Goal: Task Accomplishment & Management: Manage account settings

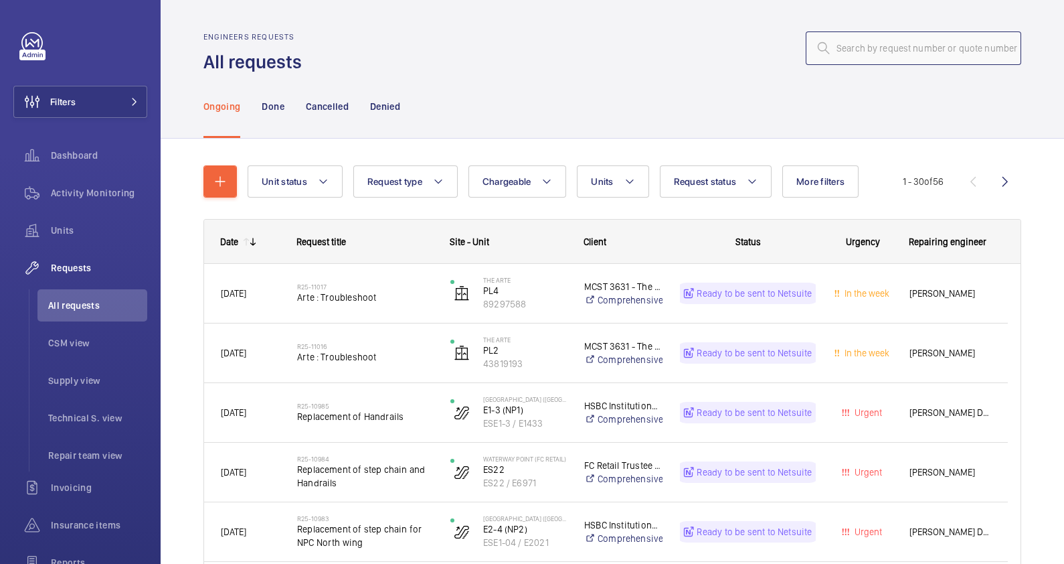
click at [837, 47] on input "text" at bounding box center [914, 47] width 216 height 33
click at [270, 104] on p "Done" at bounding box center [273, 106] width 22 height 13
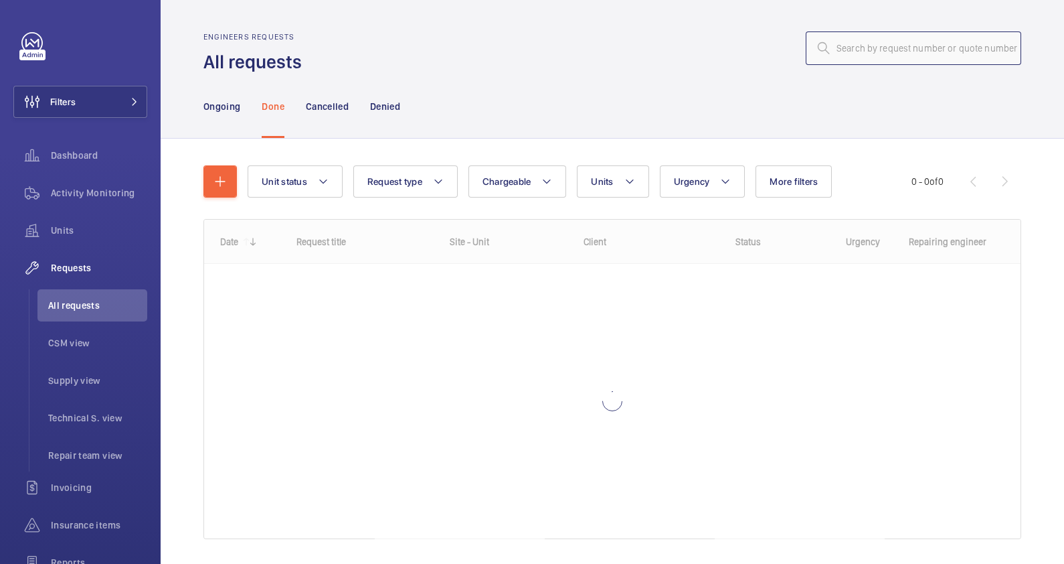
click at [853, 53] on input "text" at bounding box center [914, 47] width 216 height 33
paste input "R25-10922"
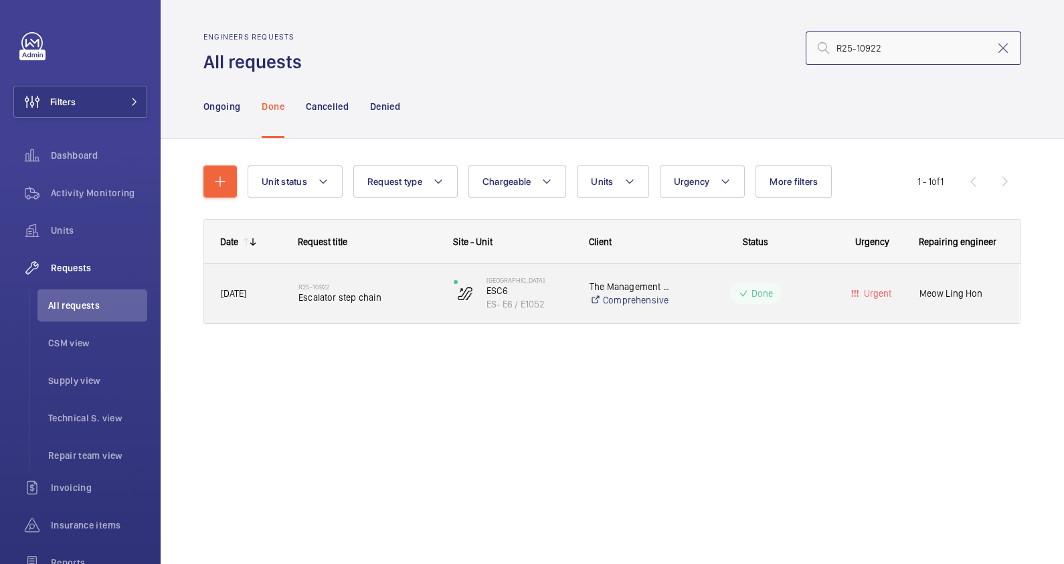
type input "R25-10922"
click at [396, 308] on div "R25-10922 Escalator step chain" at bounding box center [368, 293] width 138 height 39
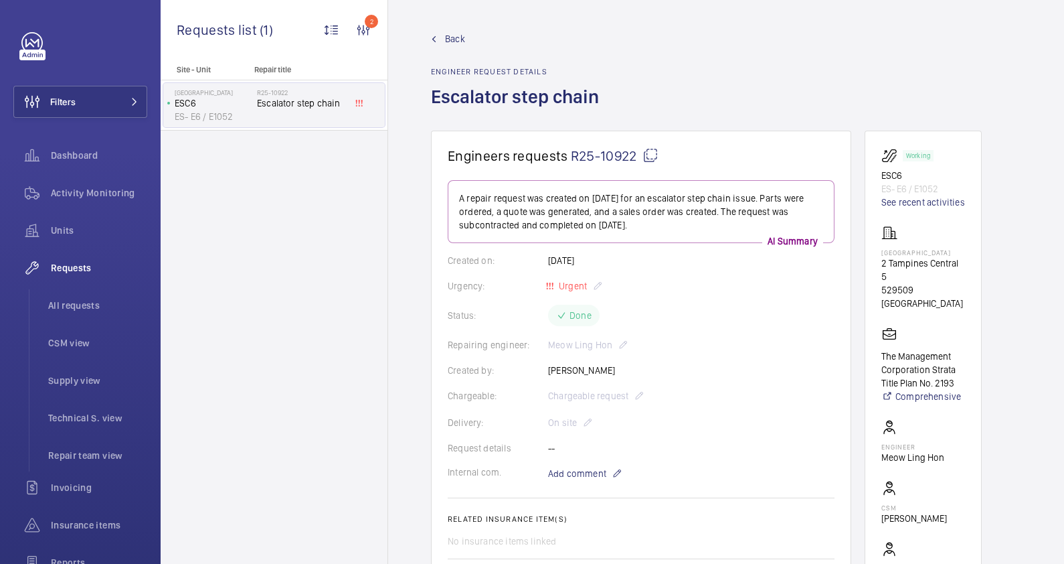
click at [445, 39] on span "Back" at bounding box center [455, 38] width 20 height 13
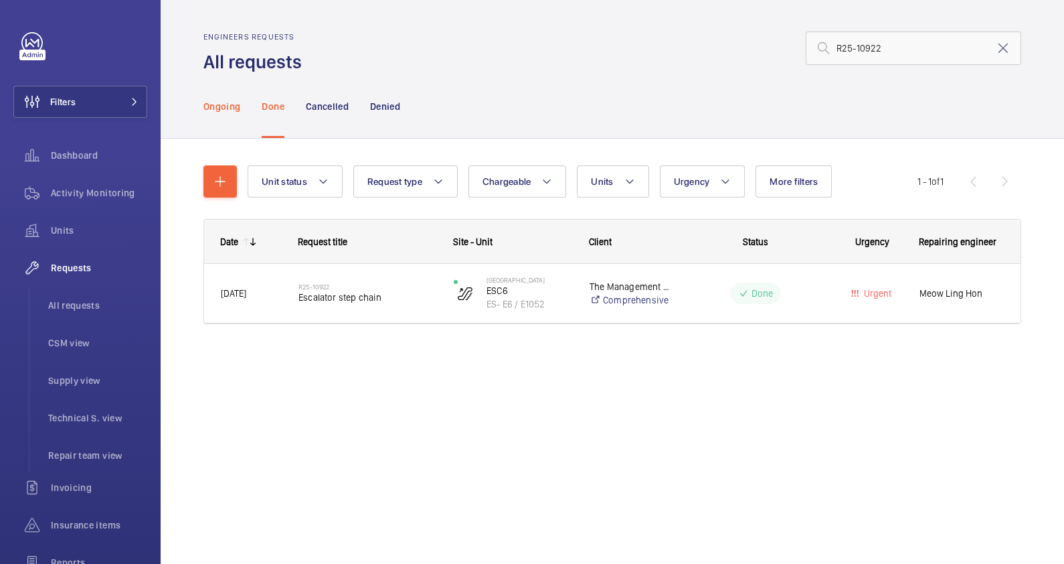
click at [204, 96] on div "Ongoing" at bounding box center [222, 106] width 37 height 64
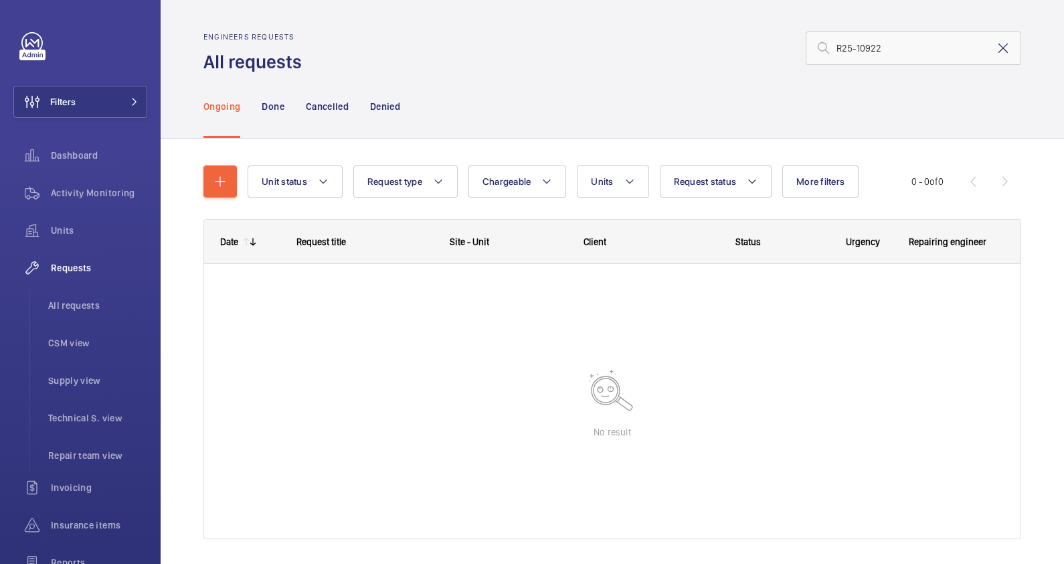
click at [995, 52] on mat-icon at bounding box center [1003, 48] width 16 height 16
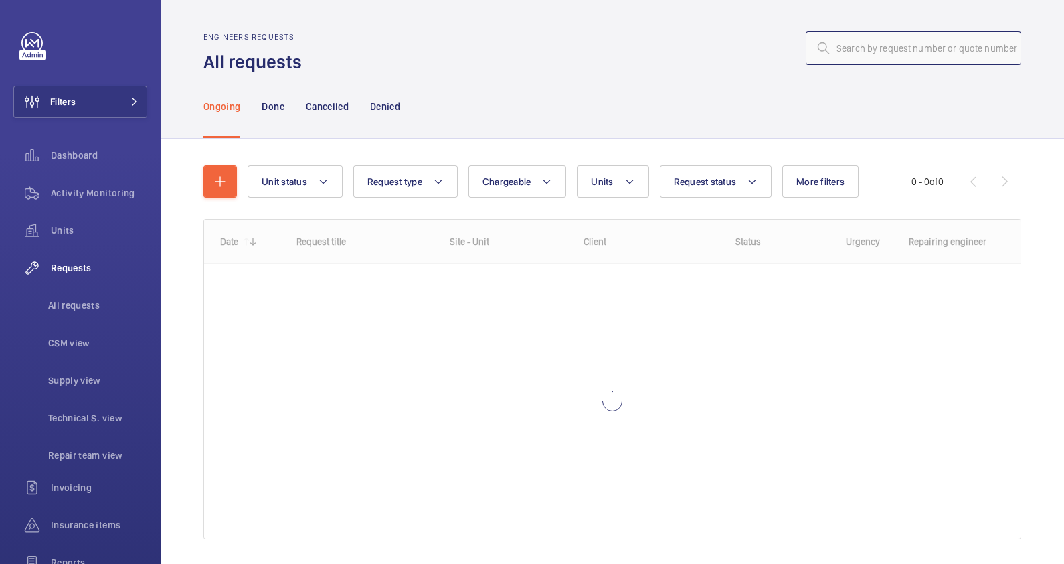
click at [896, 51] on input "text" at bounding box center [914, 47] width 216 height 33
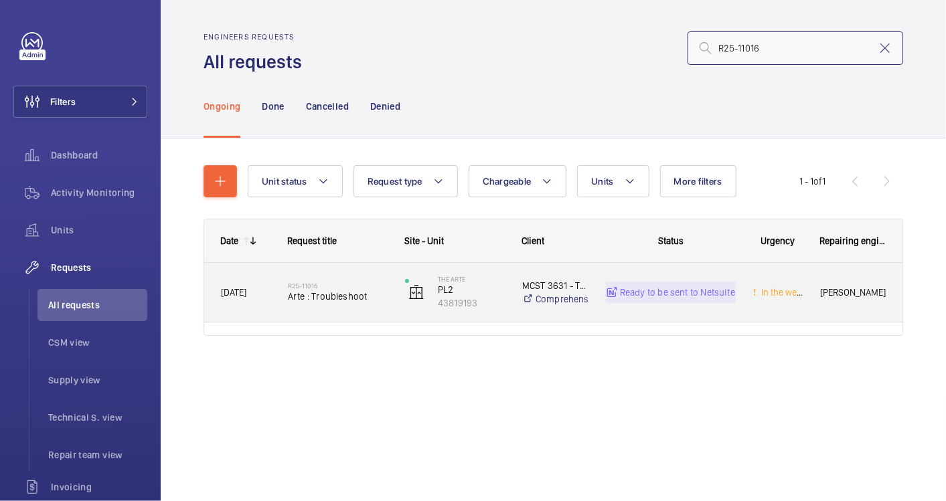
type input "R25-11016"
click at [368, 311] on div "R25-11016 Arte : Troubleshoot" at bounding box center [338, 293] width 100 height 39
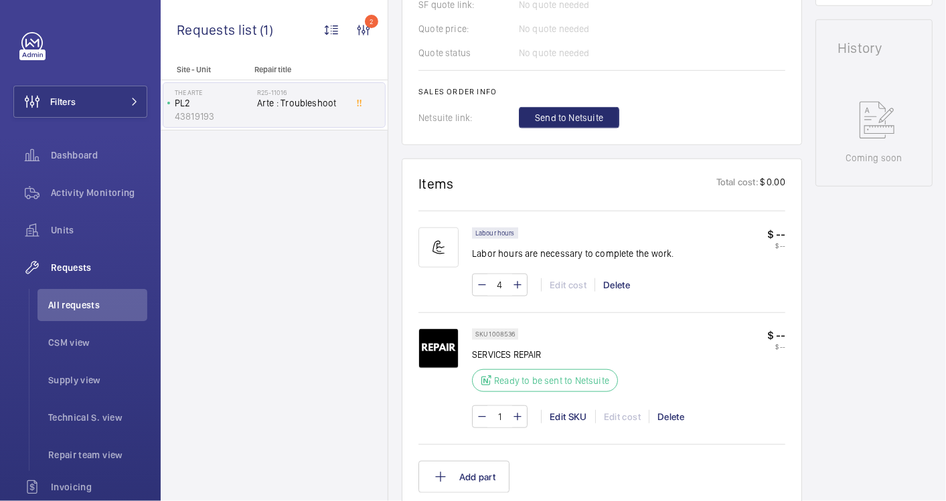
scroll to position [744, 0]
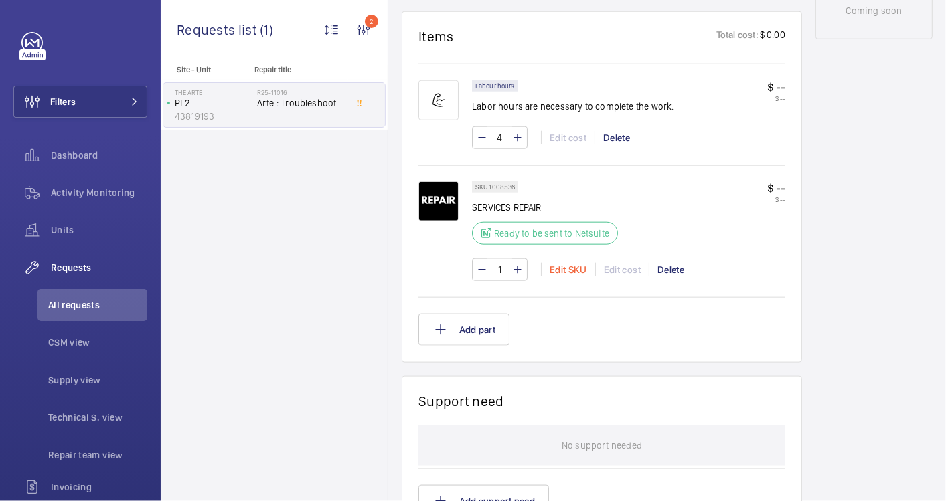
click at [570, 268] on div "Edit SKU" at bounding box center [568, 269] width 54 height 13
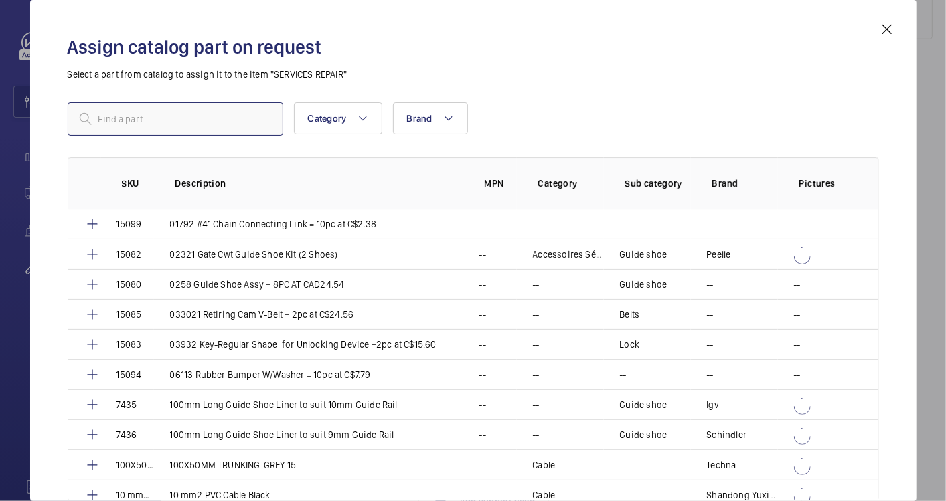
click at [161, 120] on input "text" at bounding box center [176, 118] width 216 height 33
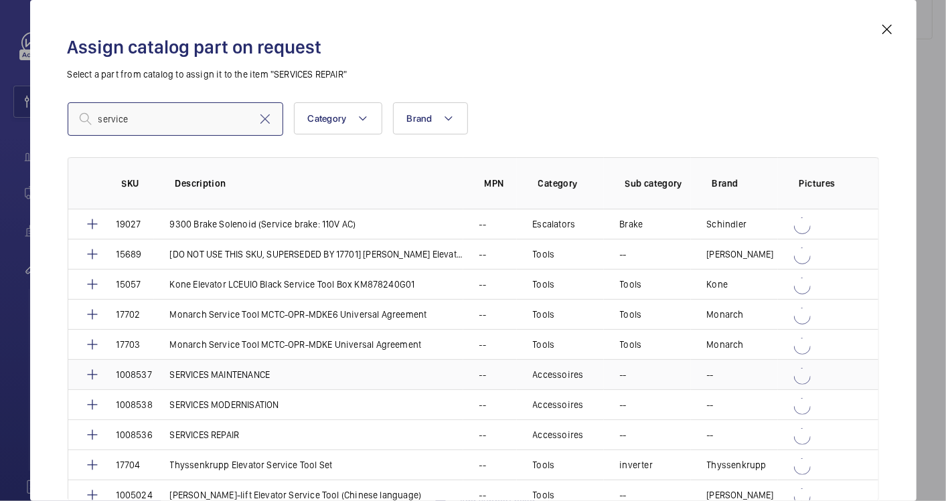
type input "service"
click at [246, 374] on p "SERVICES MAINTENANCE" at bounding box center [220, 374] width 100 height 13
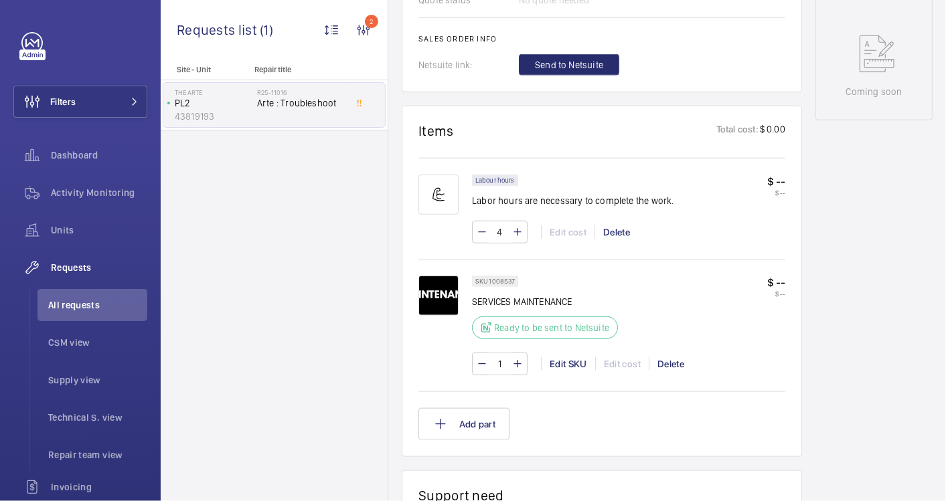
scroll to position [669, 0]
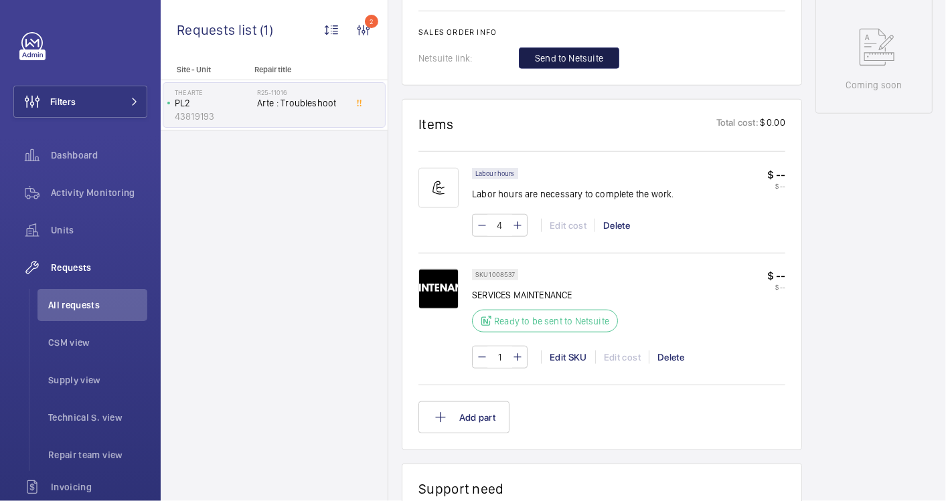
click at [595, 56] on span "Send to Netsuite" at bounding box center [569, 58] width 68 height 13
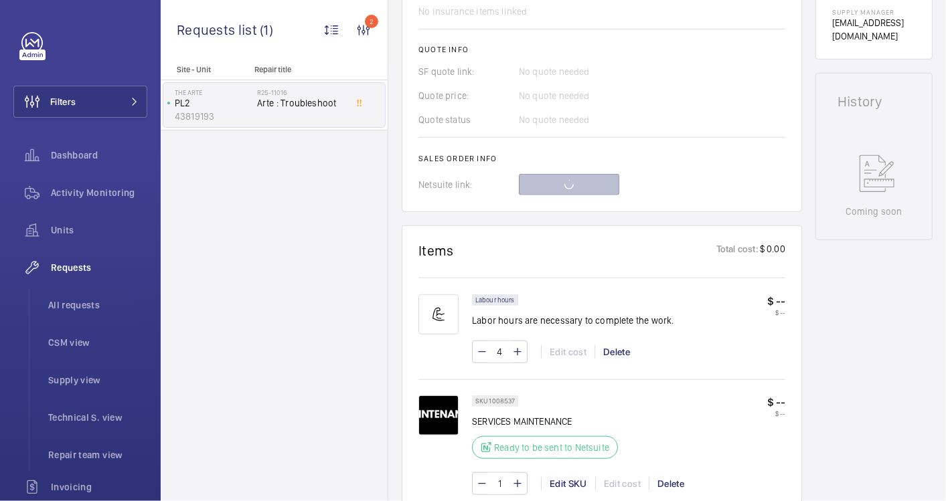
scroll to position [520, 0]
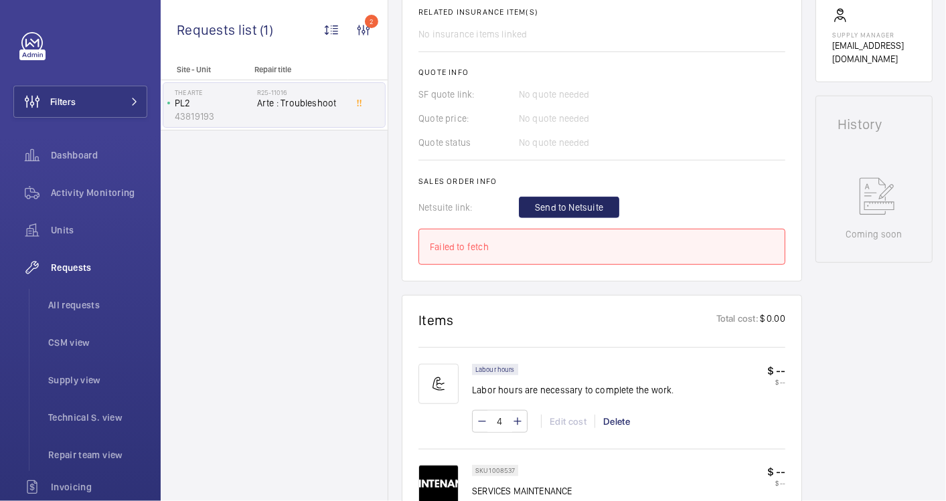
click at [563, 202] on span "Send to Netsuite" at bounding box center [569, 207] width 68 height 13
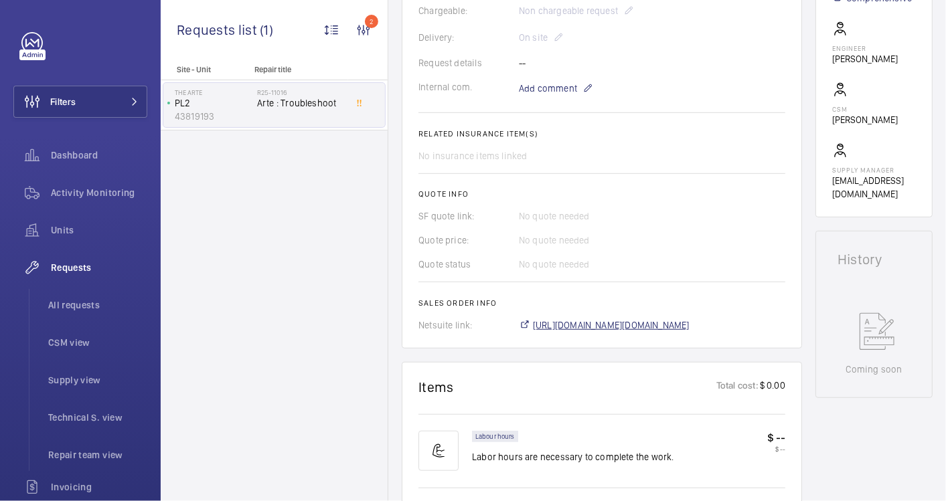
scroll to position [398, 0]
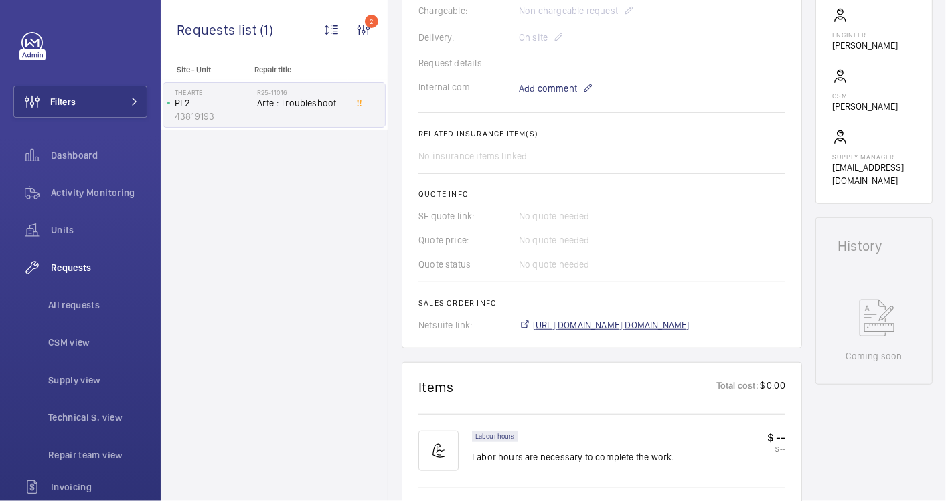
click at [639, 319] on span "[URL][DOMAIN_NAME][DOMAIN_NAME]" at bounding box center [611, 325] width 157 height 13
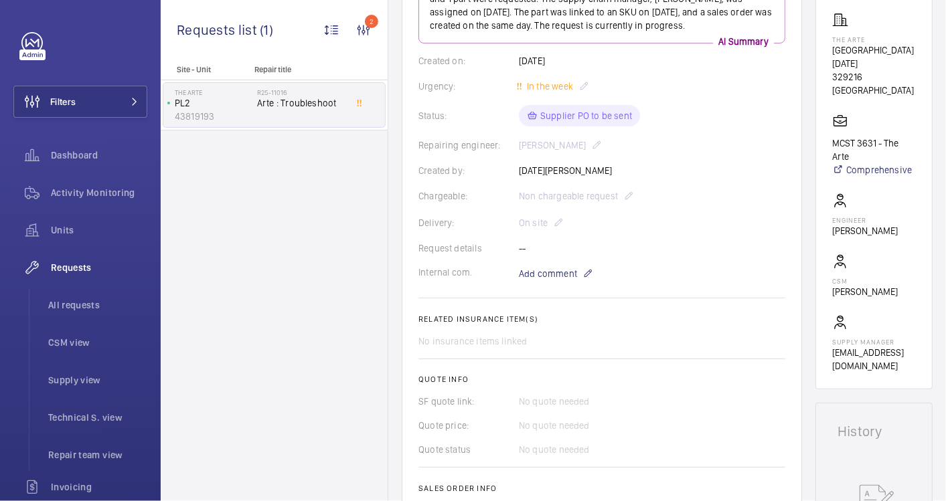
scroll to position [114, 0]
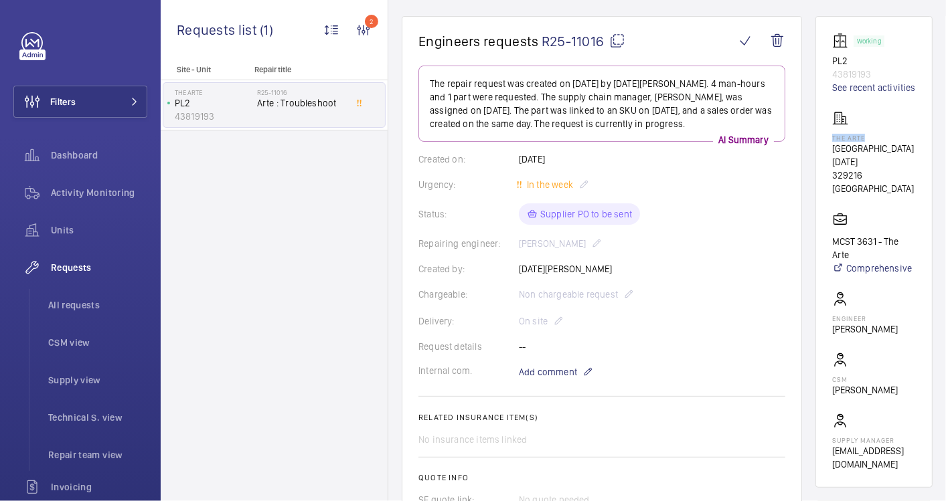
drag, startPoint x: 885, startPoint y: 151, endPoint x: 848, endPoint y: 151, distance: 37.5
click at [848, 151] on wm-front-card "Working PL2 43819193 See recent activities The [GEOGRAPHIC_DATA][DATE] 3631 - T…" at bounding box center [873, 252] width 117 height 472
drag, startPoint x: 848, startPoint y: 151, endPoint x: 868, endPoint y: 151, distance: 20.1
copy p "The Arte"
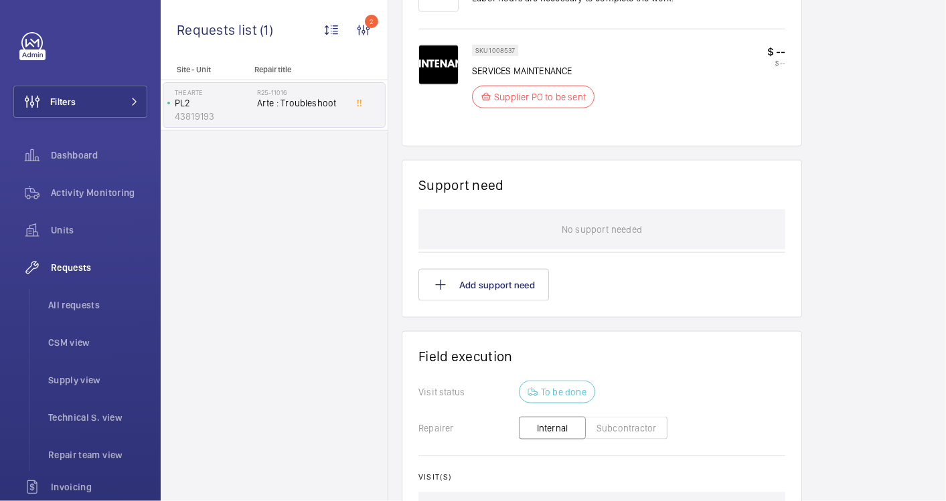
scroll to position [1040, 0]
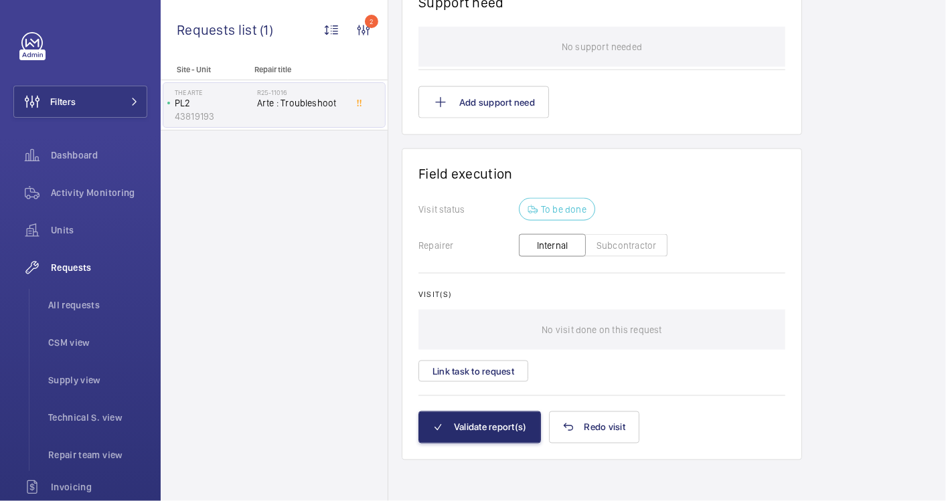
click at [612, 249] on button "Subcontractor" at bounding box center [626, 245] width 82 height 23
click at [631, 242] on button "Subcontractor" at bounding box center [626, 245] width 82 height 23
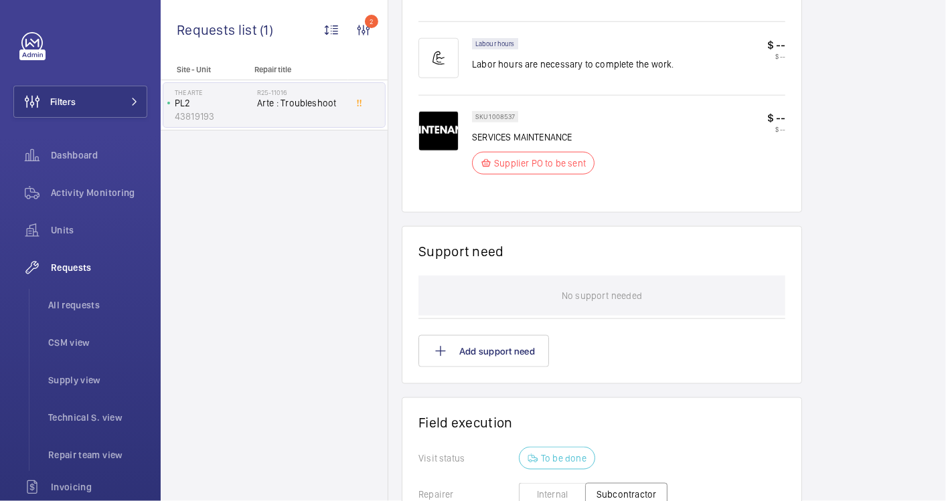
scroll to position [1041, 0]
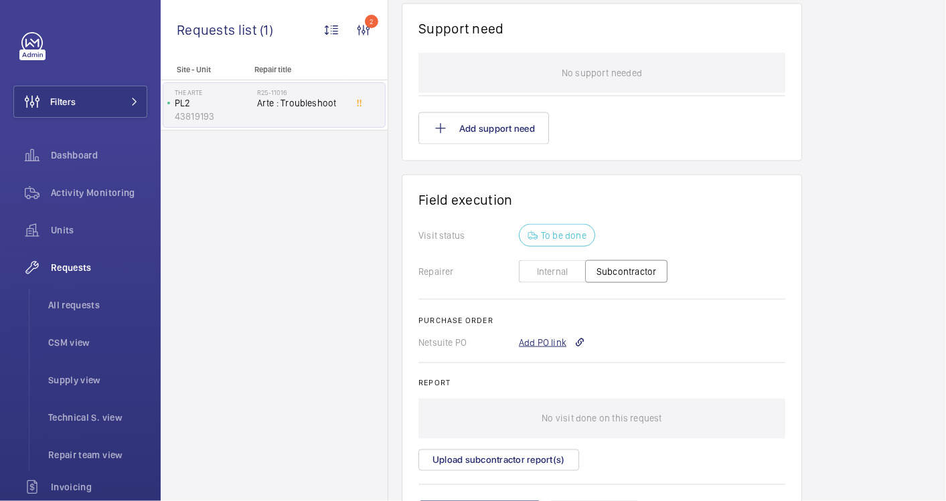
click at [558, 336] on div "Add PO link" at bounding box center [552, 342] width 66 height 13
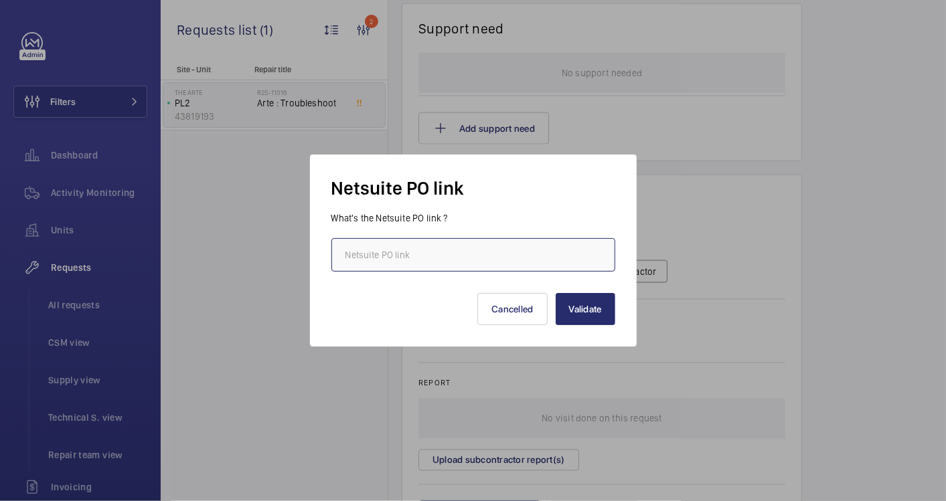
click at [472, 255] on input "text" at bounding box center [473, 254] width 284 height 33
paste input "[URL][DOMAIN_NAME][DOMAIN_NAME]"
type input "[URL][DOMAIN_NAME][DOMAIN_NAME]"
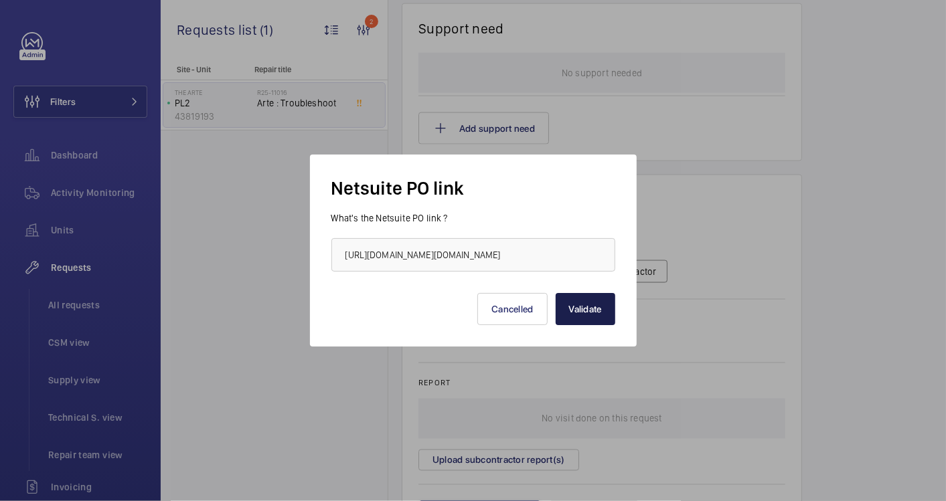
scroll to position [0, 0]
click at [582, 303] on button "Validate" at bounding box center [586, 309] width 60 height 32
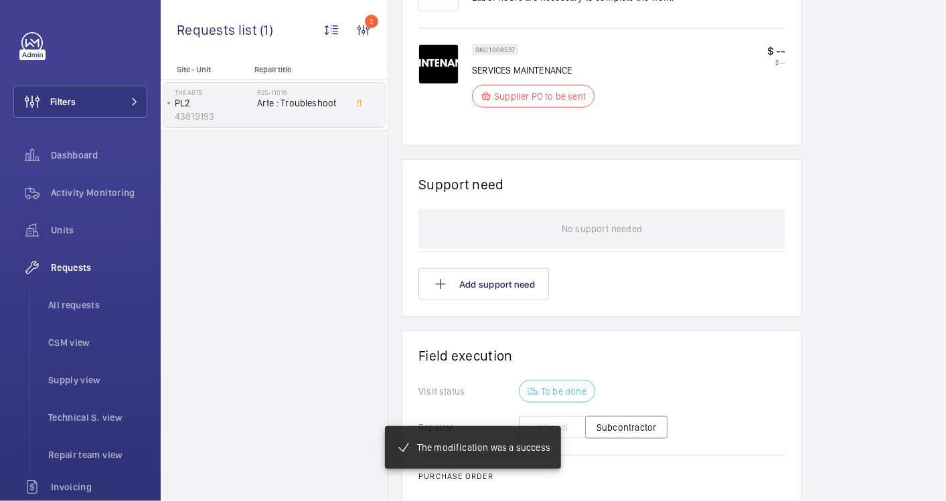
drag, startPoint x: 692, startPoint y: 345, endPoint x: 672, endPoint y: 382, distance: 41.9
click at [672, 382] on div "Visit status To be done" at bounding box center [601, 391] width 367 height 23
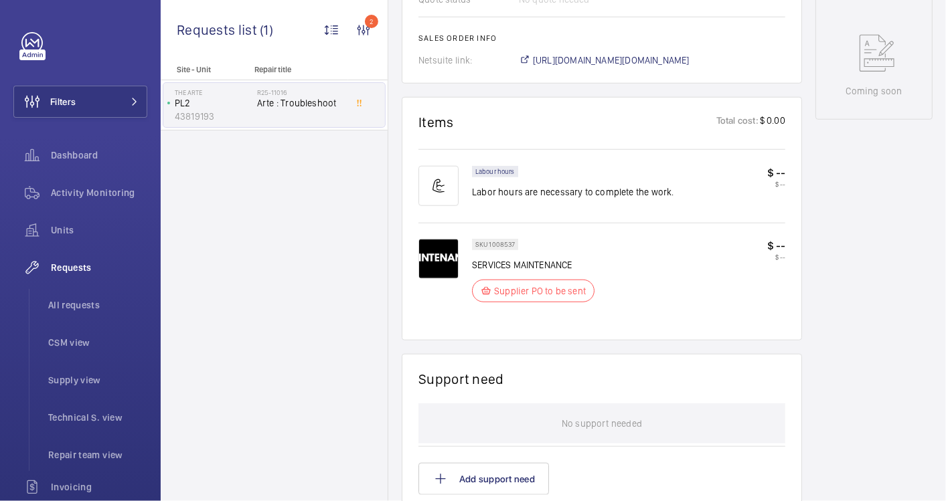
scroll to position [453, 0]
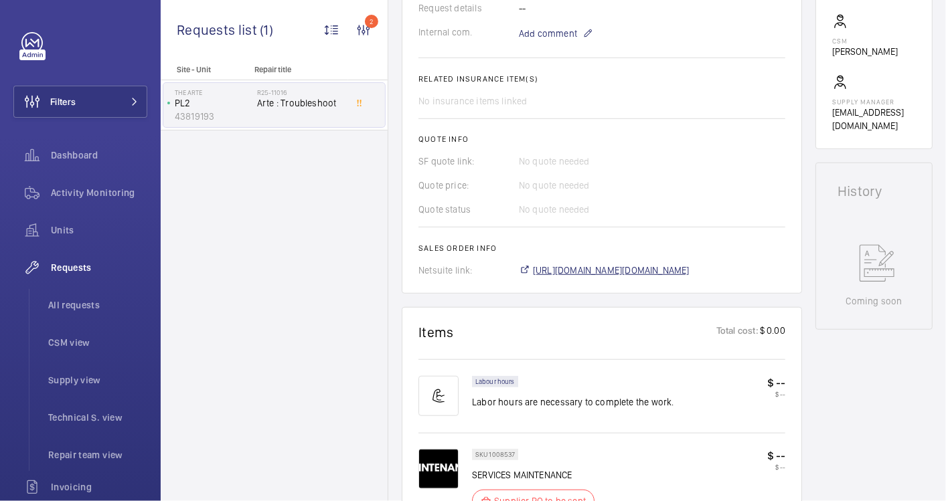
click at [626, 274] on span "[URL][DOMAIN_NAME][DOMAIN_NAME]" at bounding box center [611, 270] width 157 height 13
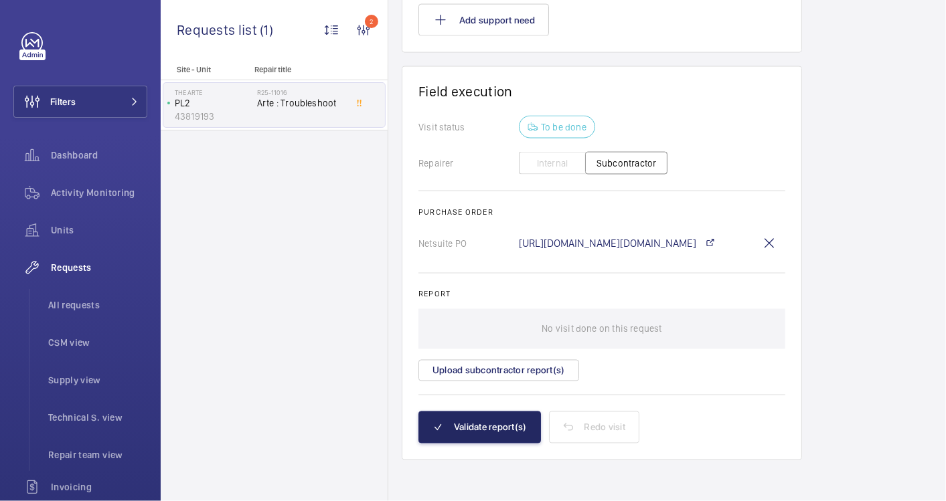
scroll to position [11, 0]
click at [479, 413] on button "Validate report(s)" at bounding box center [479, 428] width 123 height 32
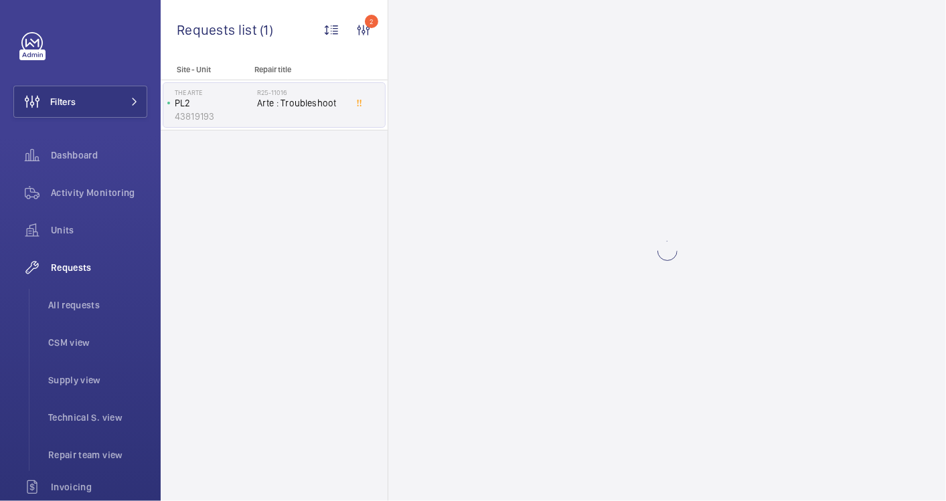
scroll to position [0, 0]
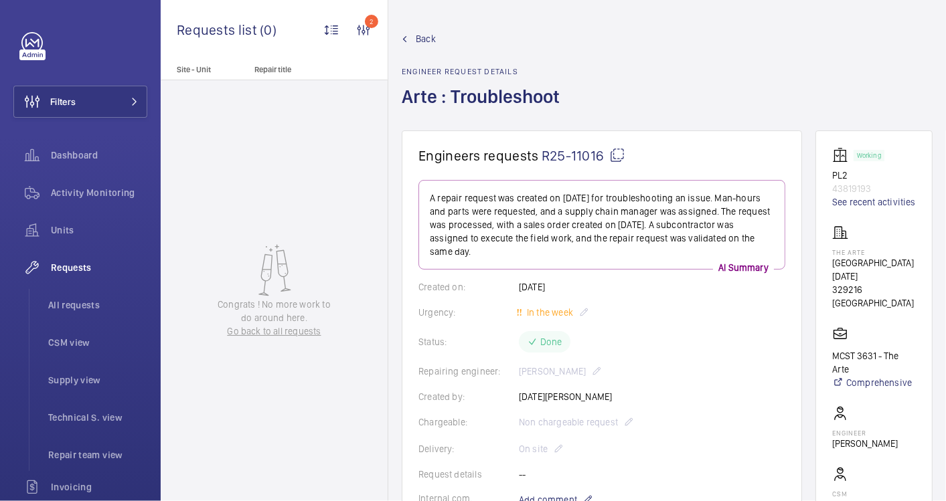
click at [418, 32] on span "Back" at bounding box center [426, 38] width 20 height 13
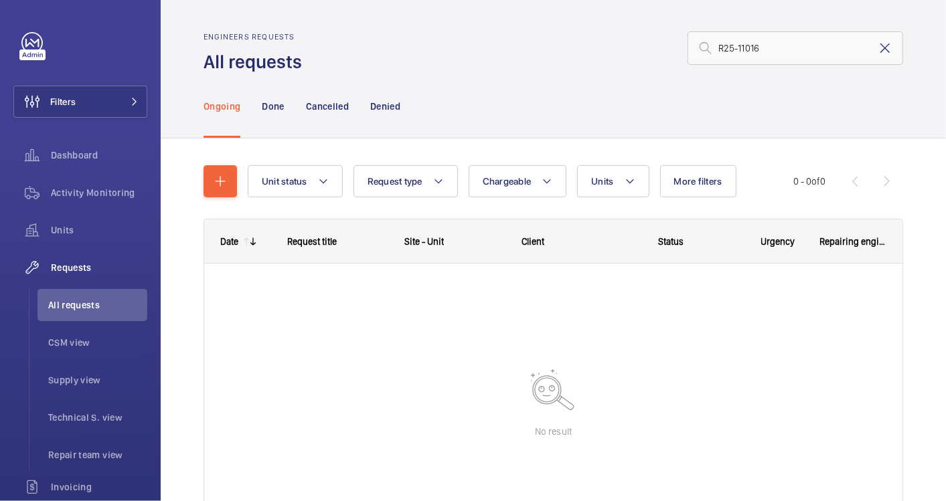
click at [877, 50] on mat-icon at bounding box center [885, 48] width 16 height 16
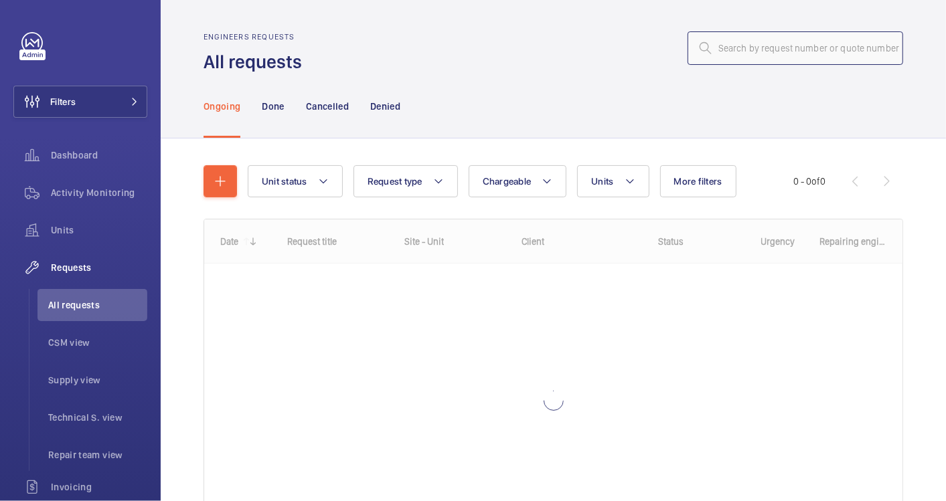
click at [778, 52] on input "text" at bounding box center [796, 47] width 216 height 33
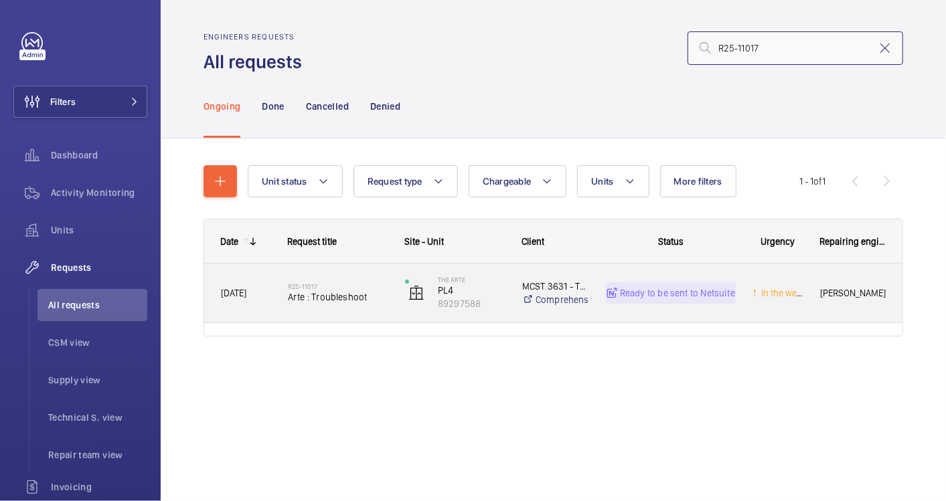
type input "R25-11017"
click at [308, 308] on div "R25-11017 Arte : Troubleshoot" at bounding box center [338, 293] width 100 height 39
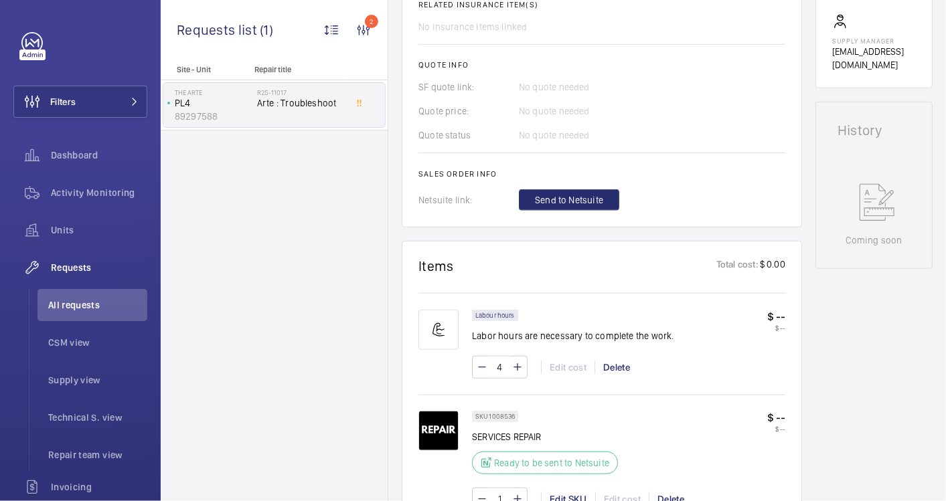
scroll to position [669, 0]
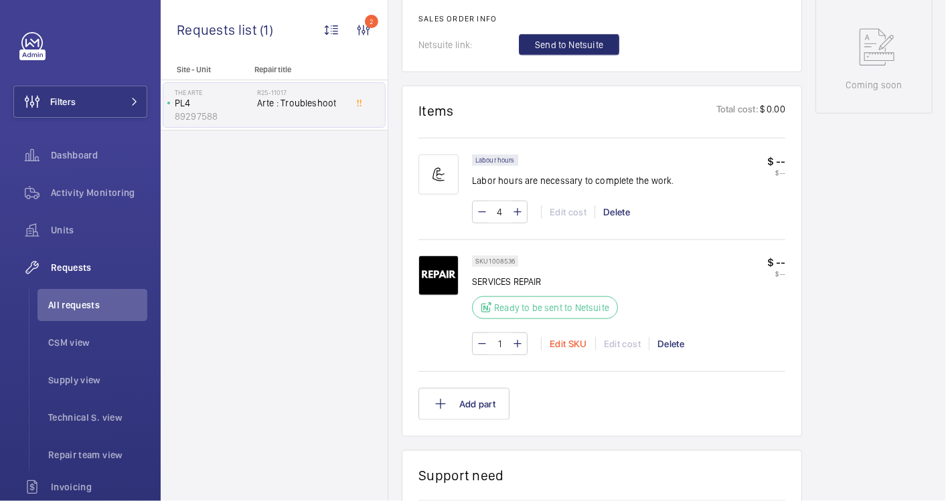
click at [574, 339] on div "Edit SKU" at bounding box center [568, 343] width 54 height 13
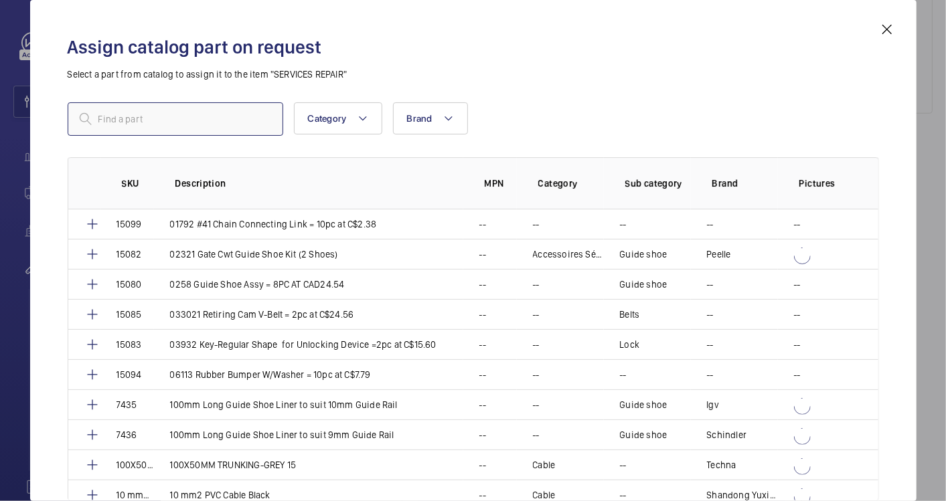
click at [192, 122] on input "text" at bounding box center [176, 118] width 216 height 33
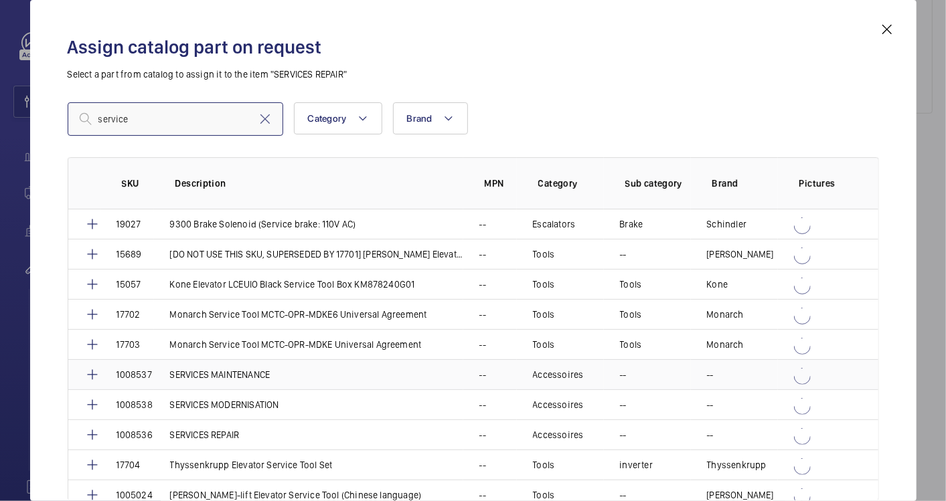
type input "service"
click at [245, 374] on p "SERVICES MAINTENANCE" at bounding box center [220, 374] width 100 height 13
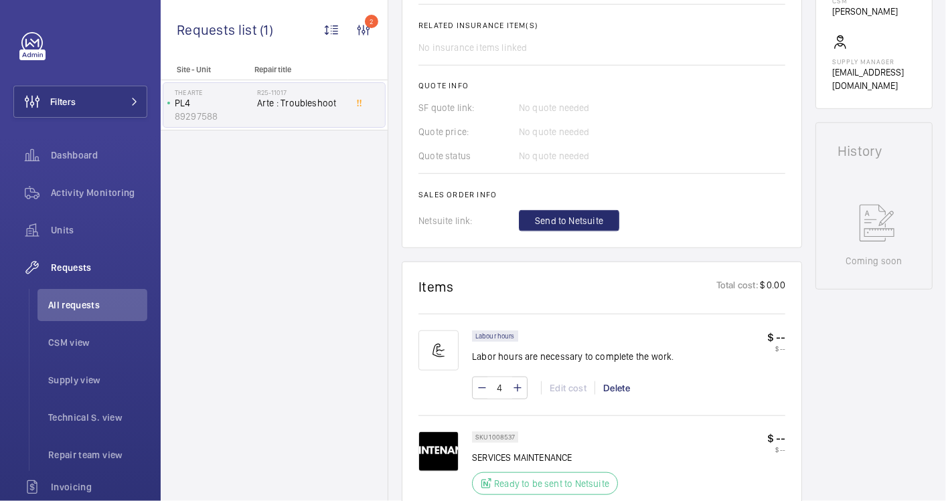
scroll to position [473, 0]
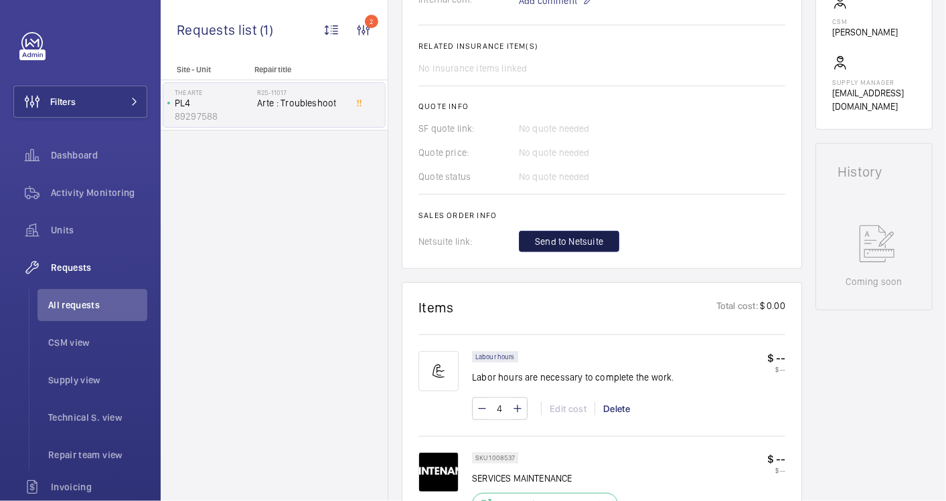
click at [582, 244] on span "Send to Netsuite" at bounding box center [569, 241] width 68 height 13
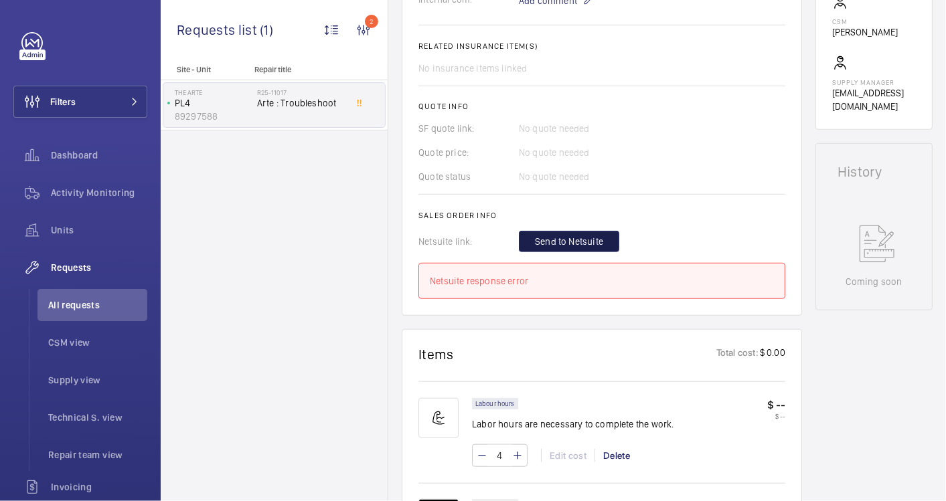
click at [567, 244] on span "Send to Netsuite" at bounding box center [569, 241] width 68 height 13
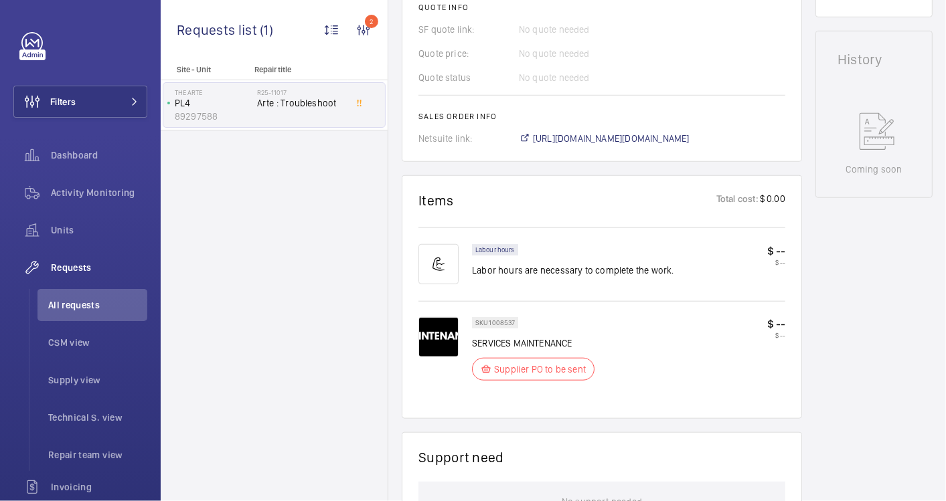
scroll to position [519, 0]
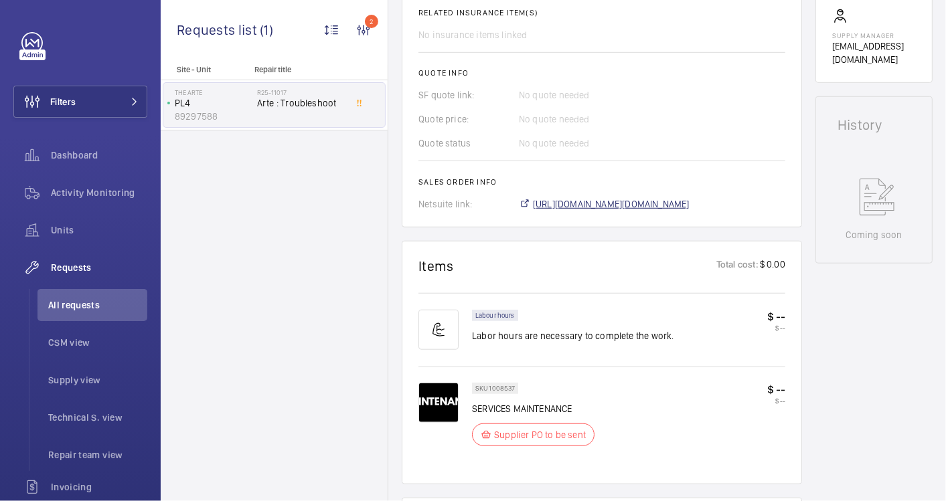
click at [650, 207] on span "[URL][DOMAIN_NAME][DOMAIN_NAME]" at bounding box center [611, 203] width 157 height 13
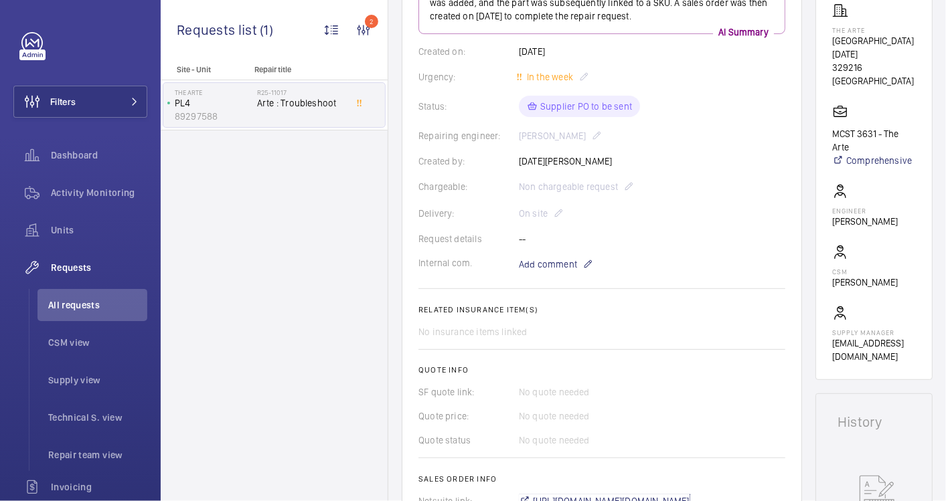
scroll to position [147, 0]
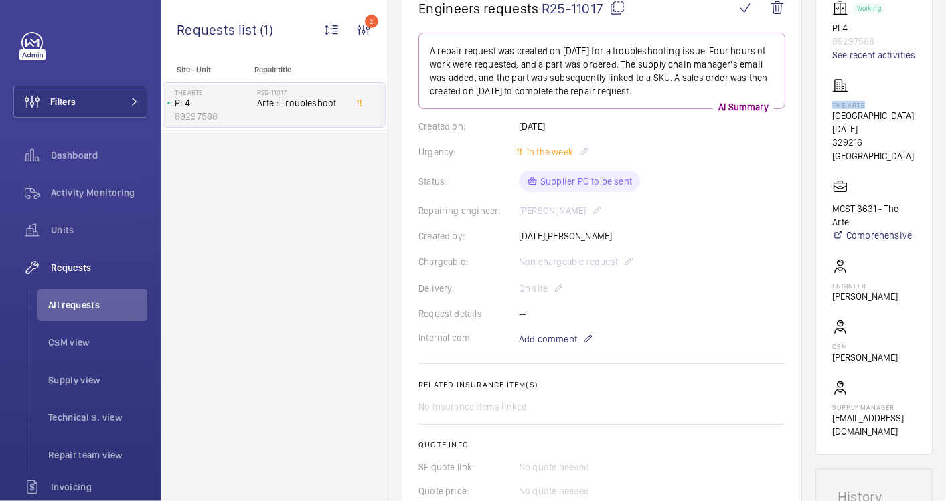
drag, startPoint x: 889, startPoint y: 114, endPoint x: 850, endPoint y: 116, distance: 38.9
click at [850, 116] on wm-front-card "Working PL4 89297588 See recent activities The [GEOGRAPHIC_DATA][DATE] 3631 - T…" at bounding box center [873, 219] width 117 height 472
drag, startPoint x: 850, startPoint y: 116, endPoint x: 868, endPoint y: 111, distance: 18.9
drag, startPoint x: 868, startPoint y: 111, endPoint x: 906, endPoint y: 67, distance: 58.4
click at [906, 62] on link "See recent activities" at bounding box center [874, 54] width 84 height 13
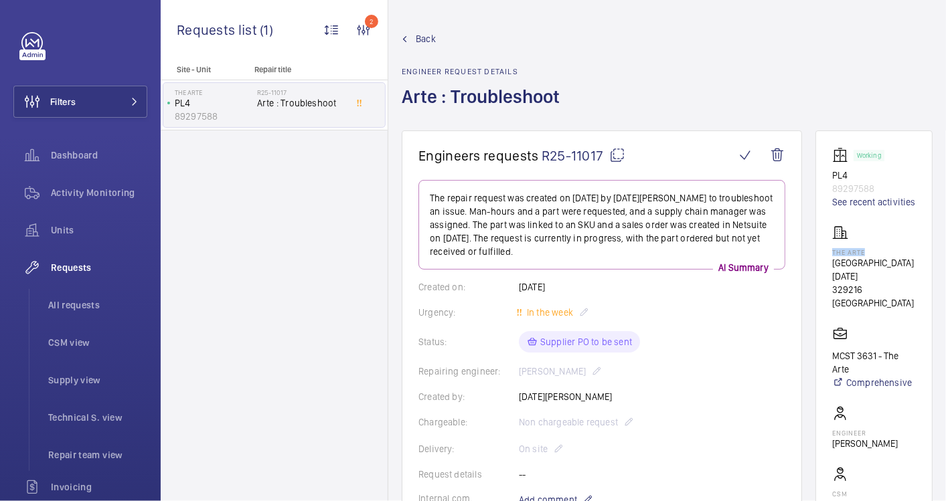
drag, startPoint x: 885, startPoint y: 266, endPoint x: 852, endPoint y: 266, distance: 32.8
click at [852, 256] on p "The Arte" at bounding box center [874, 252] width 84 height 8
copy p "The Arte"
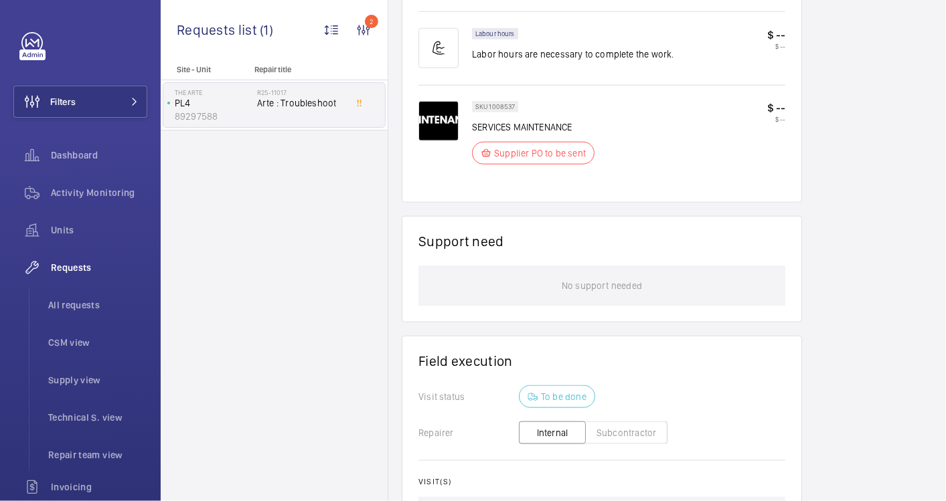
scroll to position [818, 0]
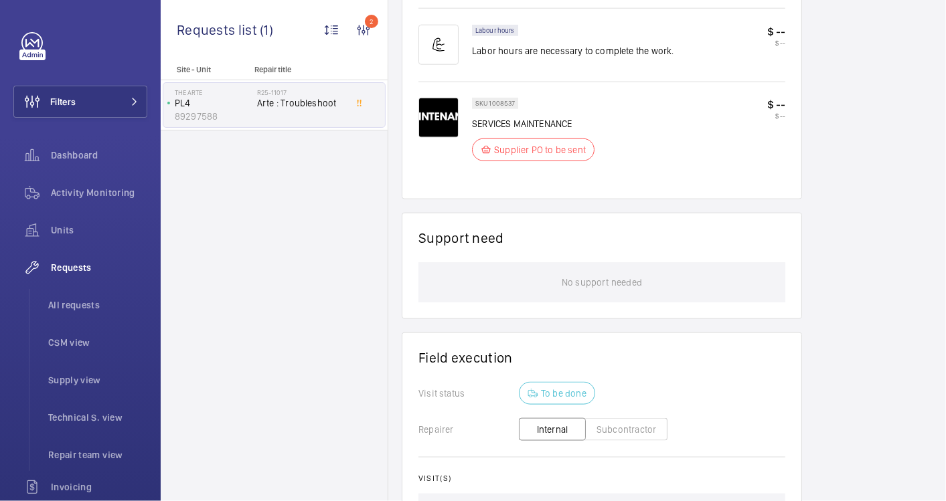
click at [619, 418] on button "Subcontractor" at bounding box center [626, 429] width 82 height 23
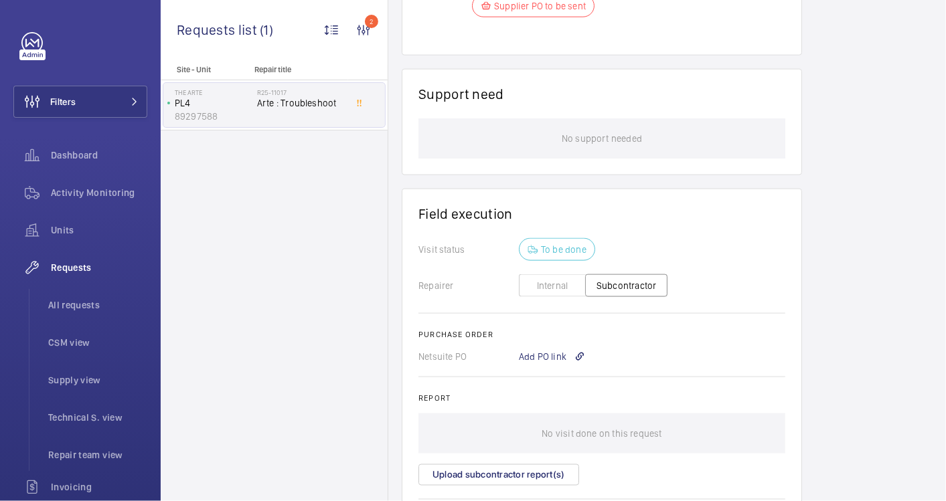
scroll to position [1052, 0]
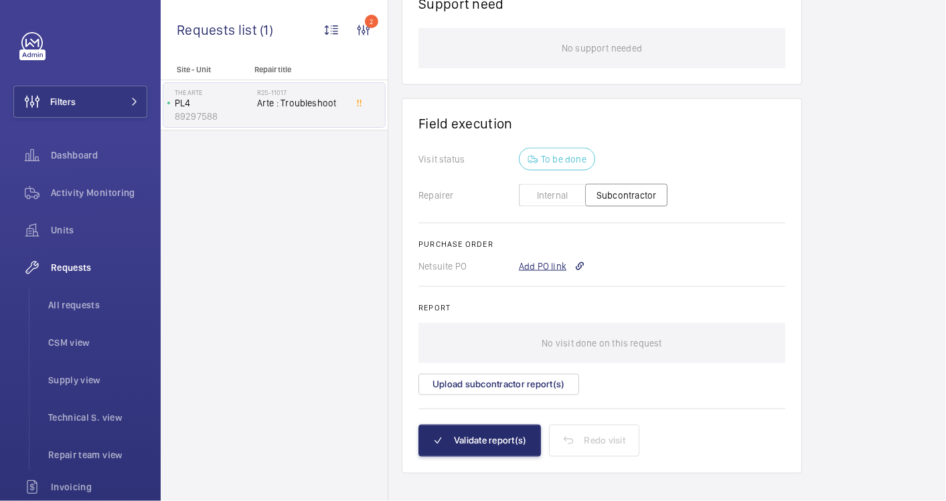
click at [541, 260] on div "Add PO link" at bounding box center [552, 266] width 66 height 13
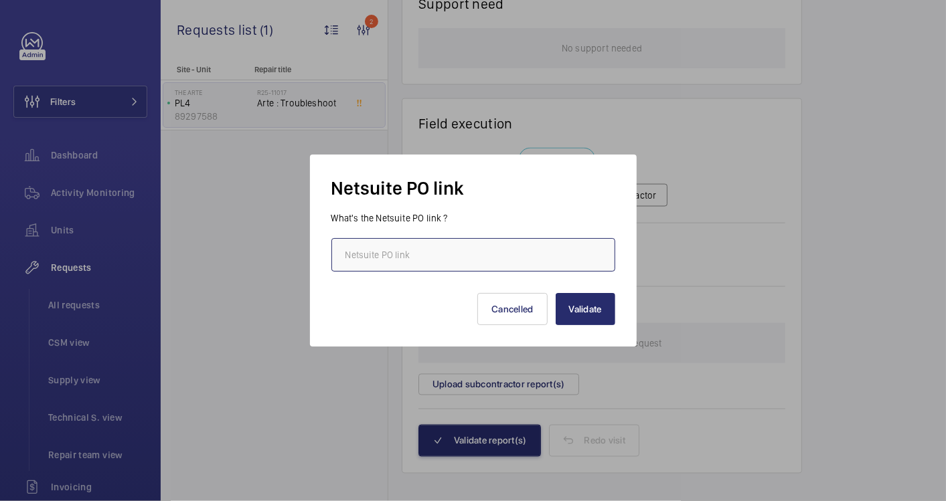
click at [441, 249] on input "text" at bounding box center [473, 254] width 284 height 33
paste input "[URL][DOMAIN_NAME][DOMAIN_NAME]"
type input "[URL][DOMAIN_NAME][DOMAIN_NAME]"
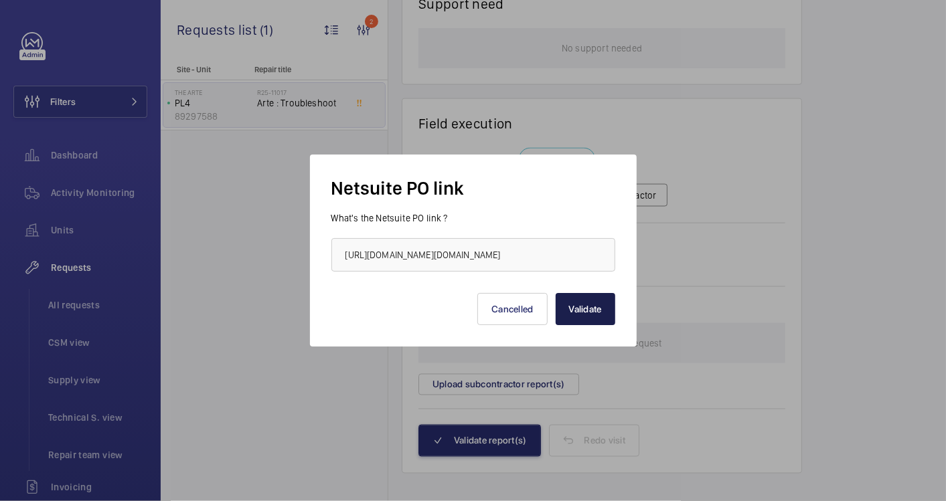
scroll to position [0, 0]
click at [608, 309] on button "Validate" at bounding box center [586, 309] width 60 height 32
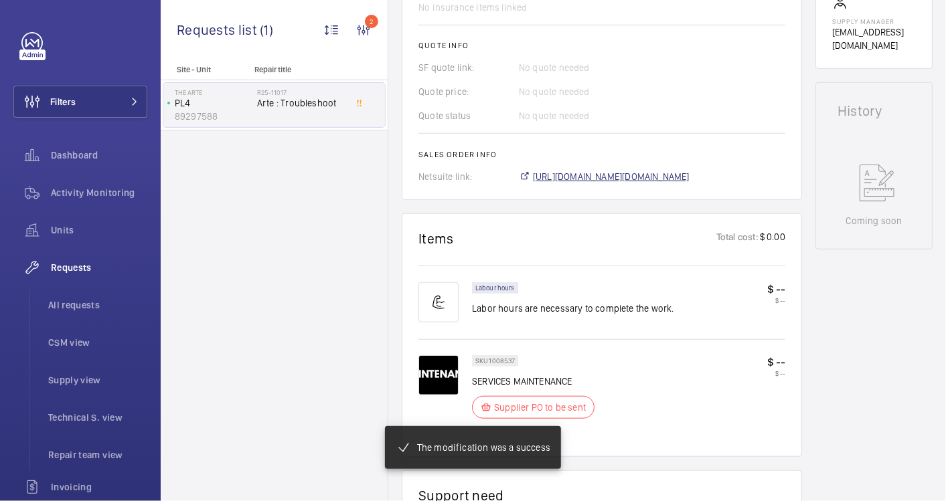
scroll to position [547, 0]
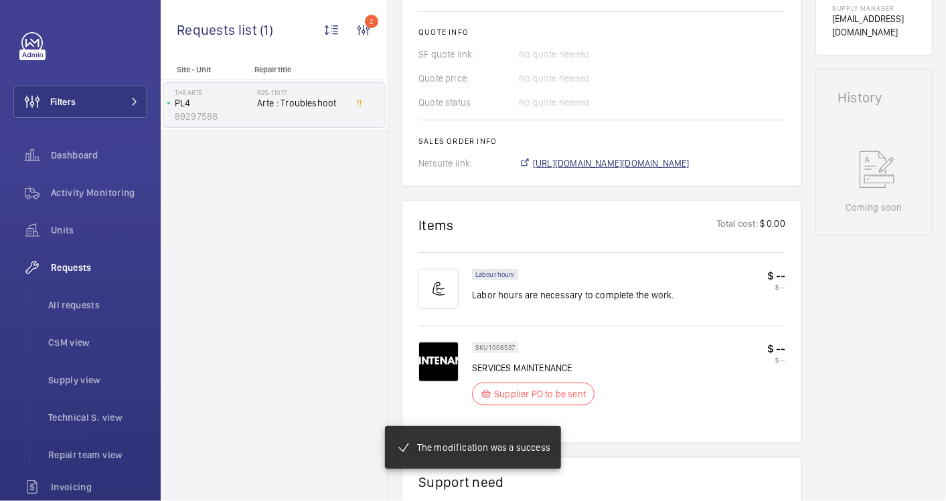
click at [637, 160] on span "[URL][DOMAIN_NAME][DOMAIN_NAME]" at bounding box center [611, 163] width 157 height 13
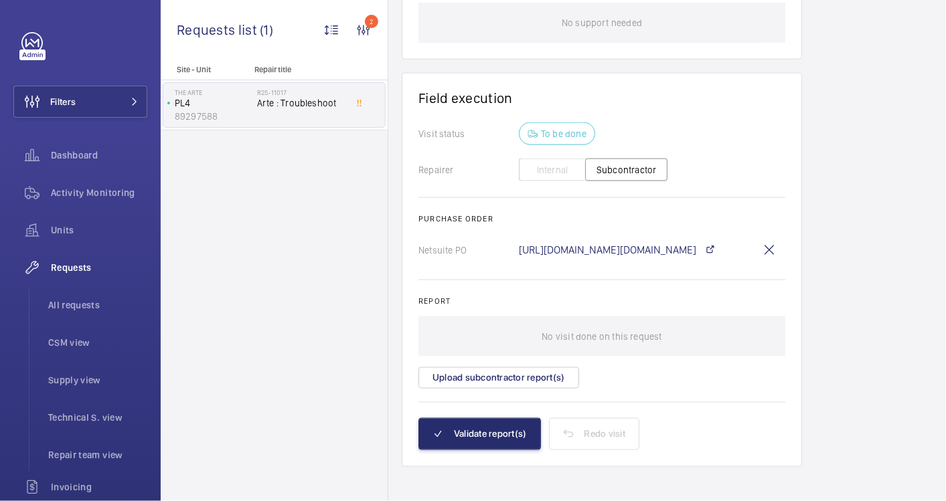
scroll to position [1085, 0]
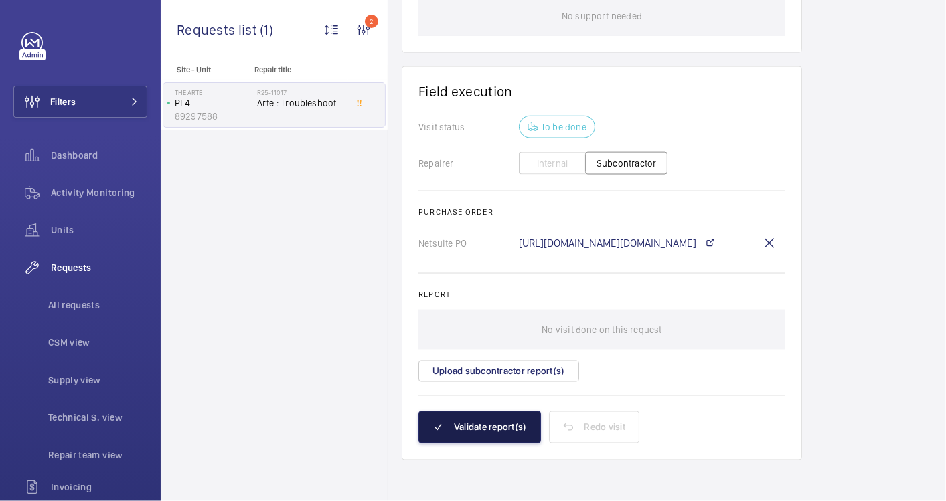
click at [485, 426] on button "Validate report(s)" at bounding box center [479, 428] width 123 height 32
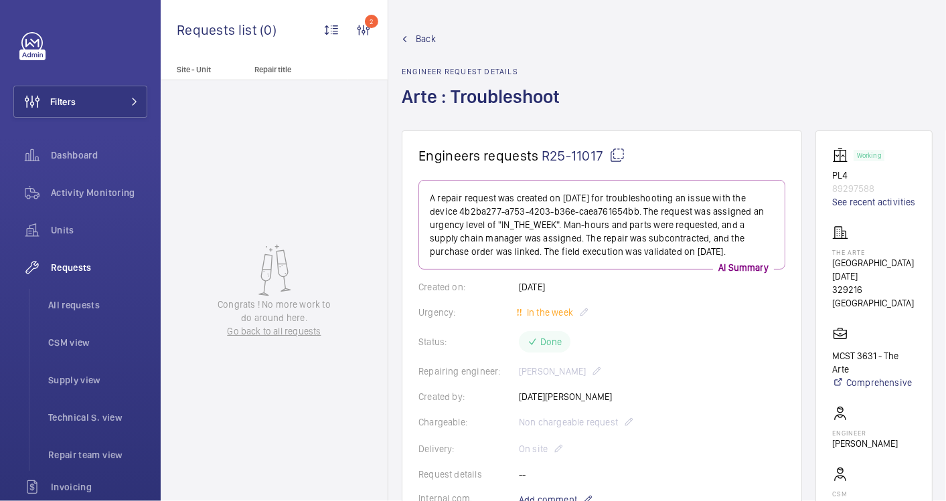
click at [426, 39] on span "Back" at bounding box center [426, 38] width 20 height 13
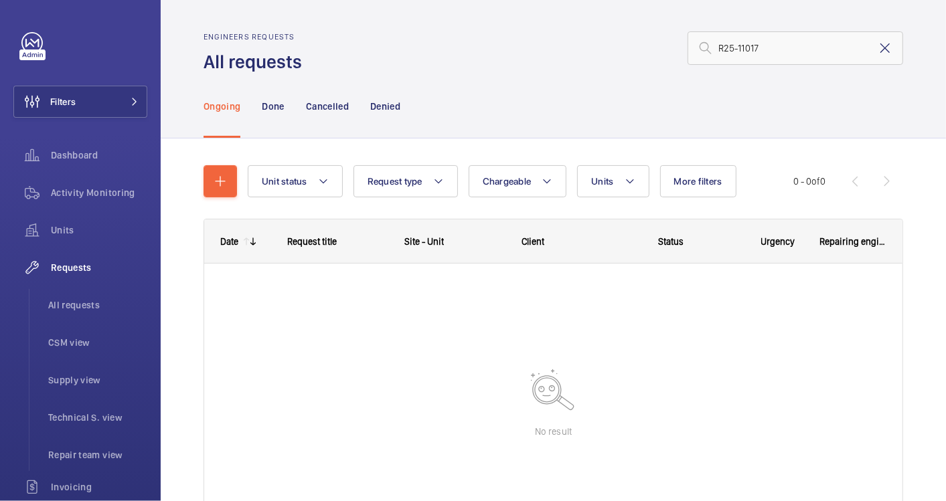
click at [879, 47] on mat-icon at bounding box center [885, 48] width 16 height 16
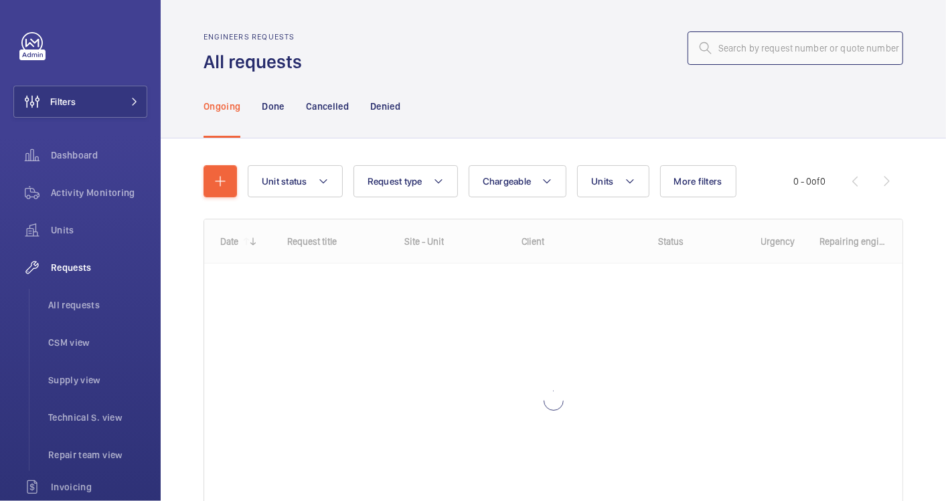
click at [765, 55] on input "text" at bounding box center [796, 47] width 216 height 33
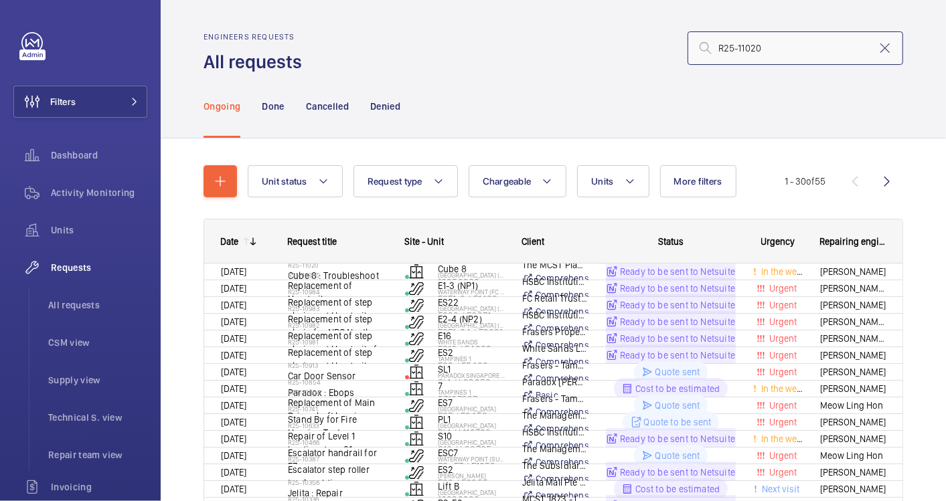
type input "R25-11020"
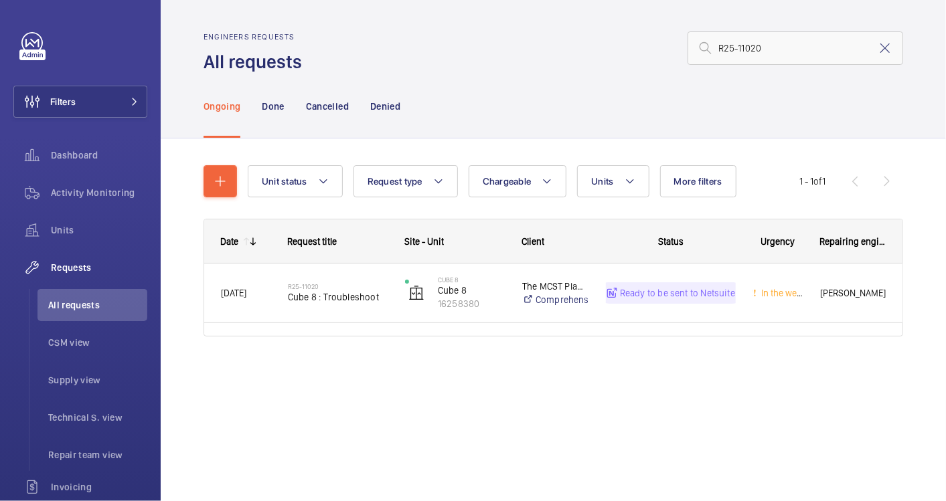
click at [614, 429] on div "Engineers requests All requests R25-11020 Ongoing Done Cancelled Denied Unit st…" at bounding box center [553, 250] width 785 height 501
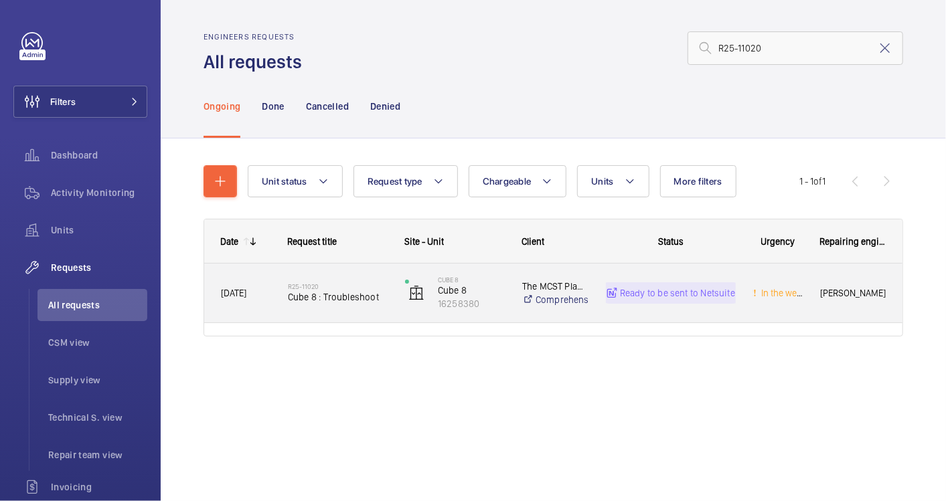
click at [335, 303] on span "Cube 8 : Troubleshoot" at bounding box center [338, 297] width 100 height 13
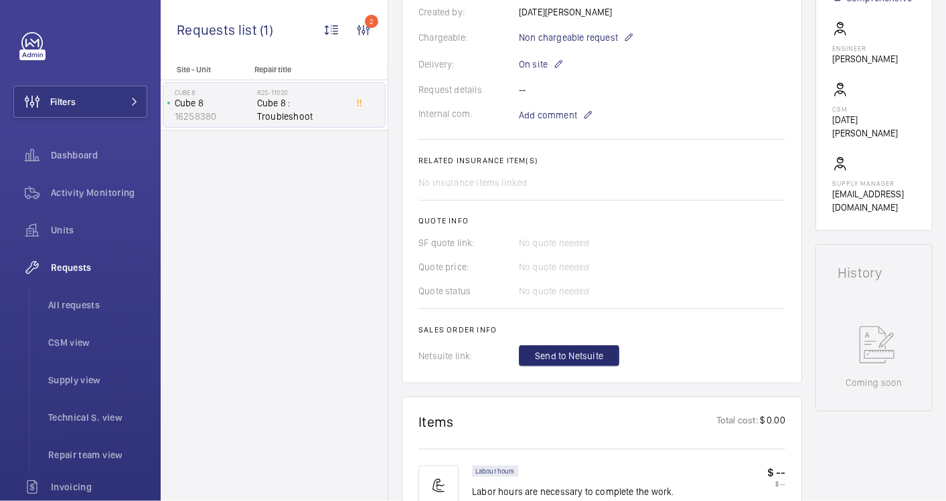
scroll to position [744, 0]
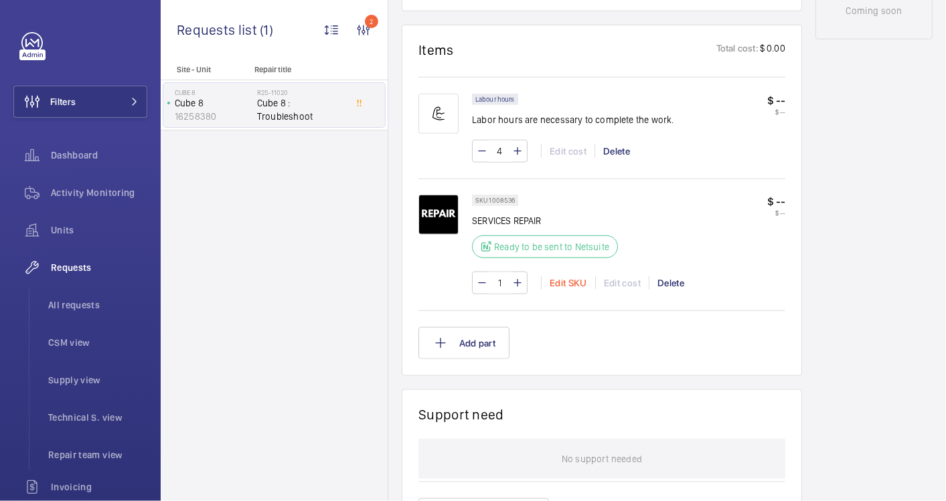
click at [572, 285] on div "Edit SKU" at bounding box center [568, 282] width 54 height 13
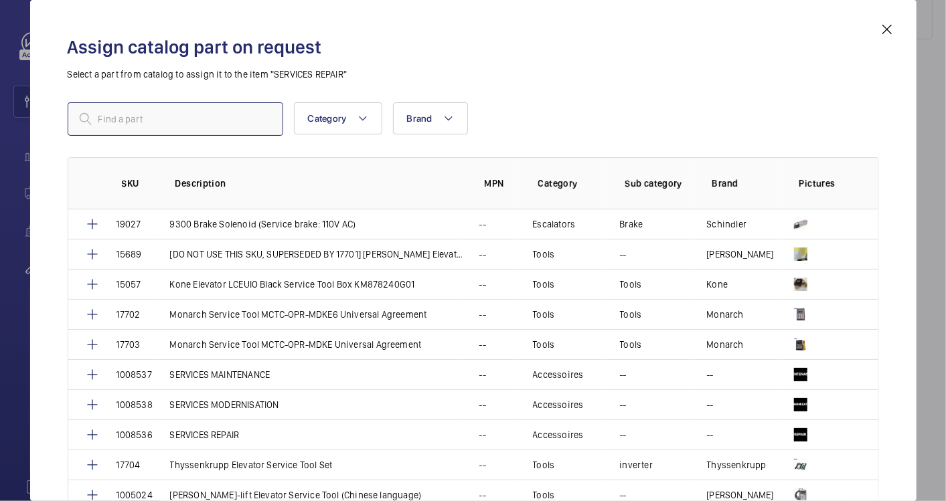
click at [182, 118] on input "text" at bounding box center [176, 118] width 216 height 33
type input "service"
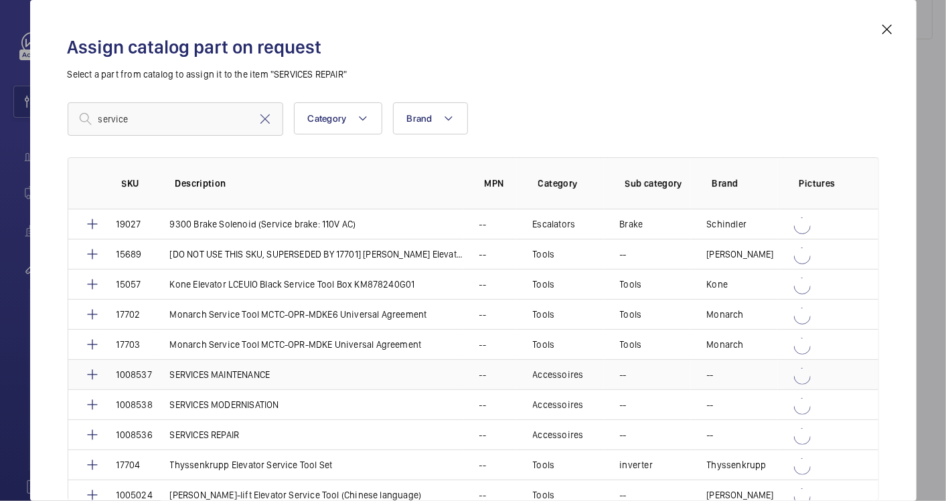
click at [250, 370] on p "SERVICES MAINTENANCE" at bounding box center [220, 374] width 100 height 13
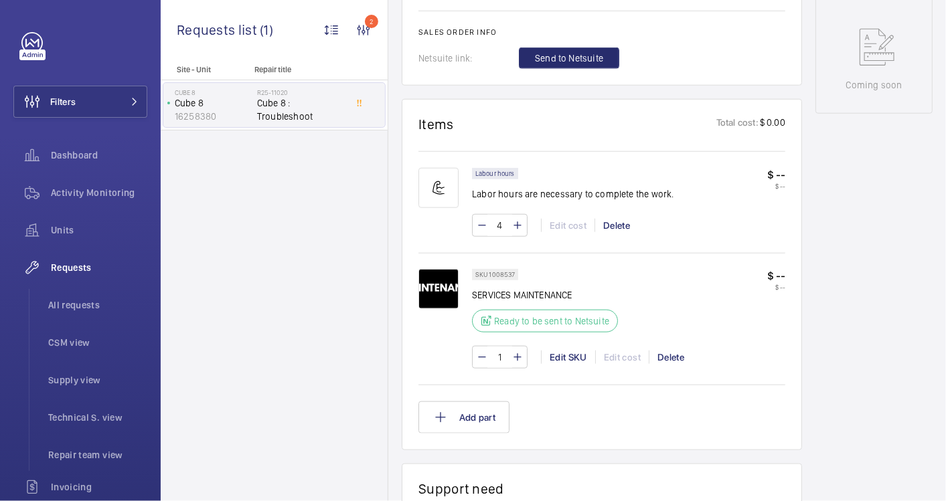
scroll to position [520, 0]
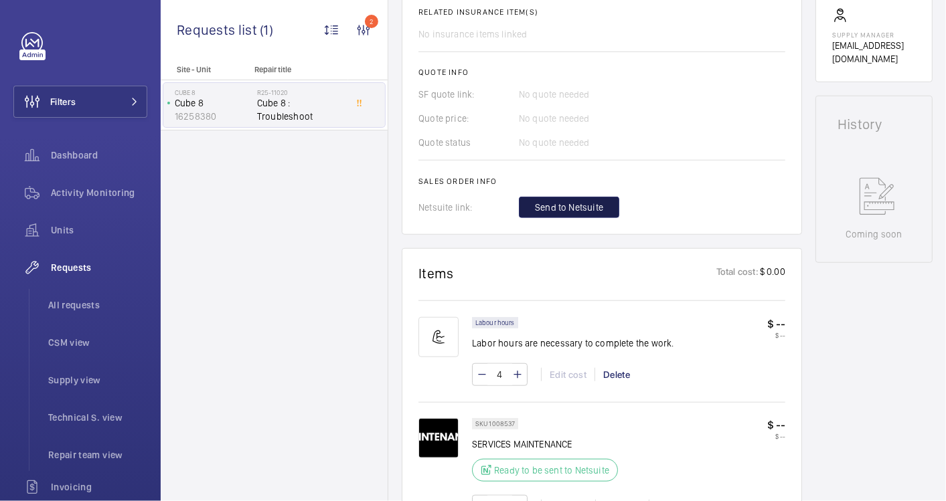
click at [570, 203] on span "Send to Netsuite" at bounding box center [569, 207] width 68 height 13
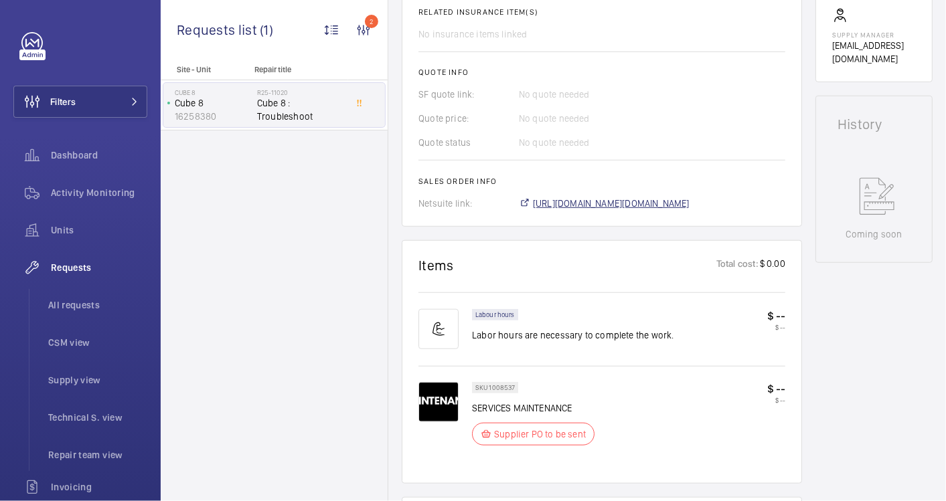
click at [671, 206] on span "[URL][DOMAIN_NAME][DOMAIN_NAME]" at bounding box center [611, 203] width 157 height 13
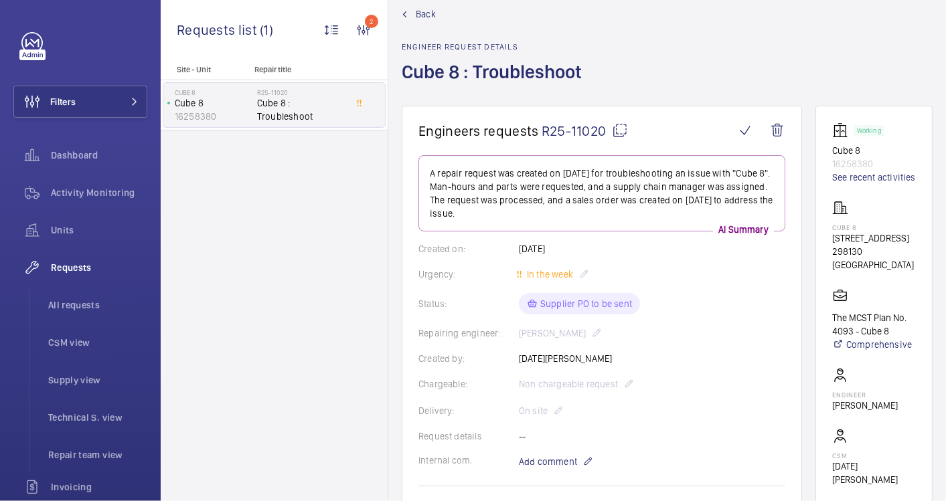
scroll to position [0, 0]
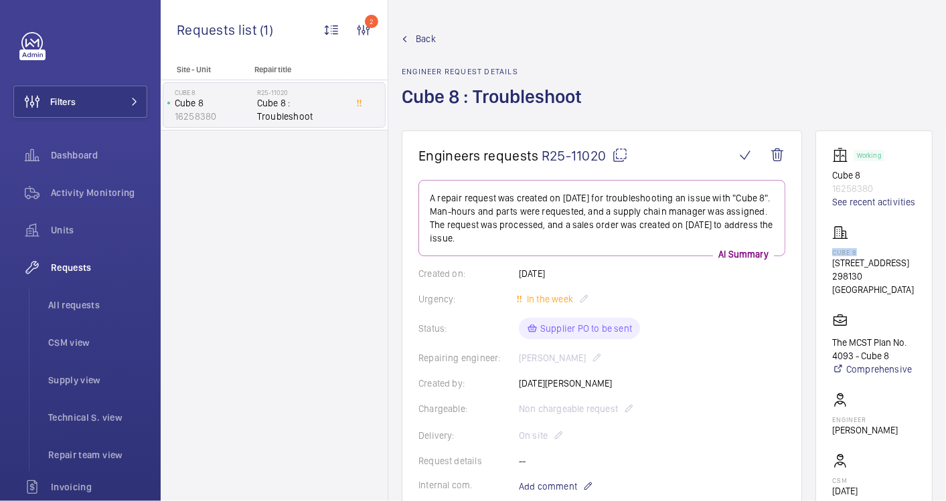
drag, startPoint x: 880, startPoint y: 264, endPoint x: 848, endPoint y: 264, distance: 32.1
click at [848, 264] on wm-front-card "Working Cube 8 16258380 See recent activities Cube 8 [STREET_ADDRESS] - Cube 8 …" at bounding box center [873, 367] width 117 height 472
drag, startPoint x: 848, startPoint y: 264, endPoint x: 860, endPoint y: 264, distance: 12.7
copy p "Cube 8"
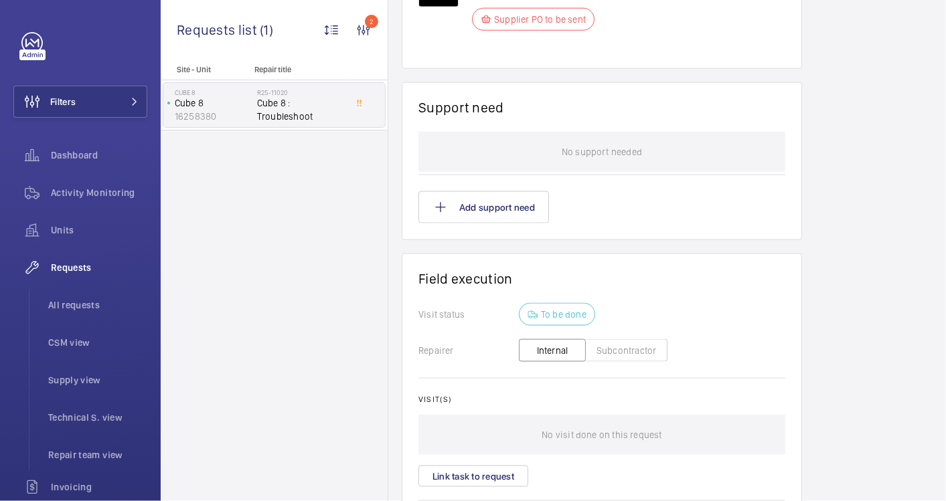
scroll to position [967, 0]
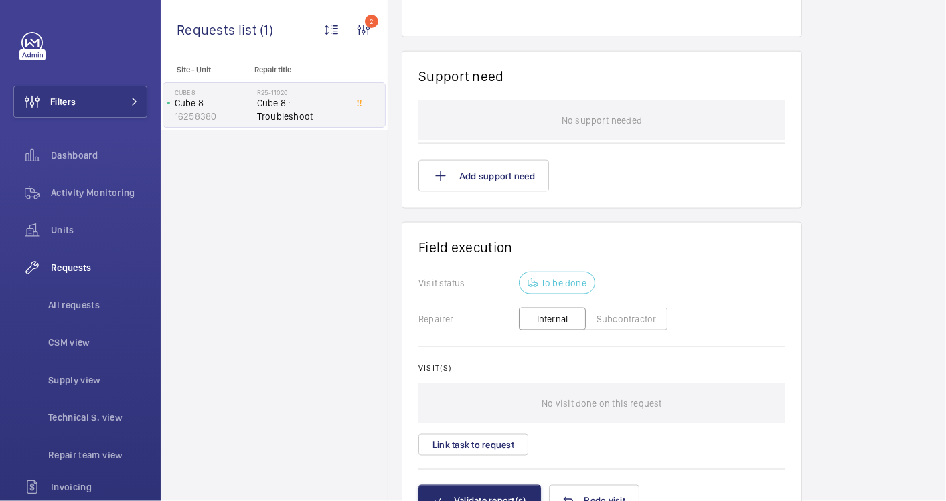
click at [617, 321] on button "Subcontractor" at bounding box center [626, 319] width 82 height 23
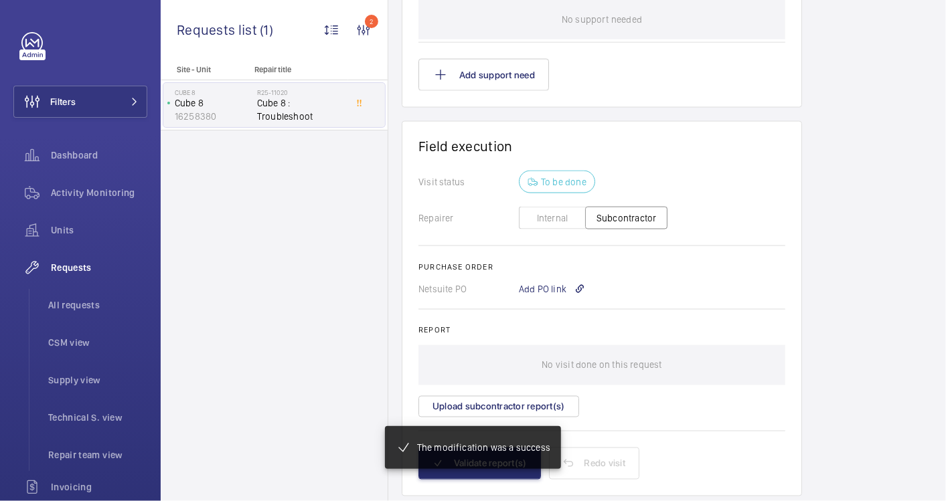
scroll to position [1081, 0]
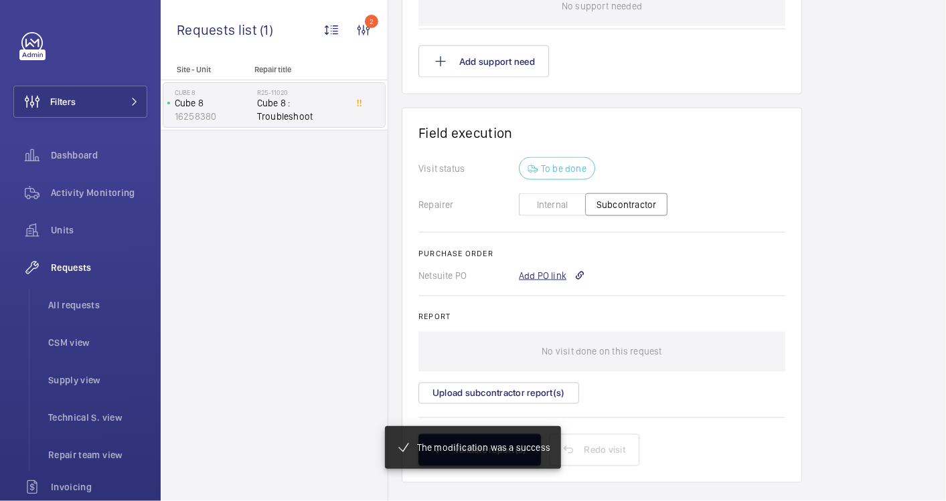
click at [544, 269] on div "Add PO link" at bounding box center [552, 275] width 66 height 13
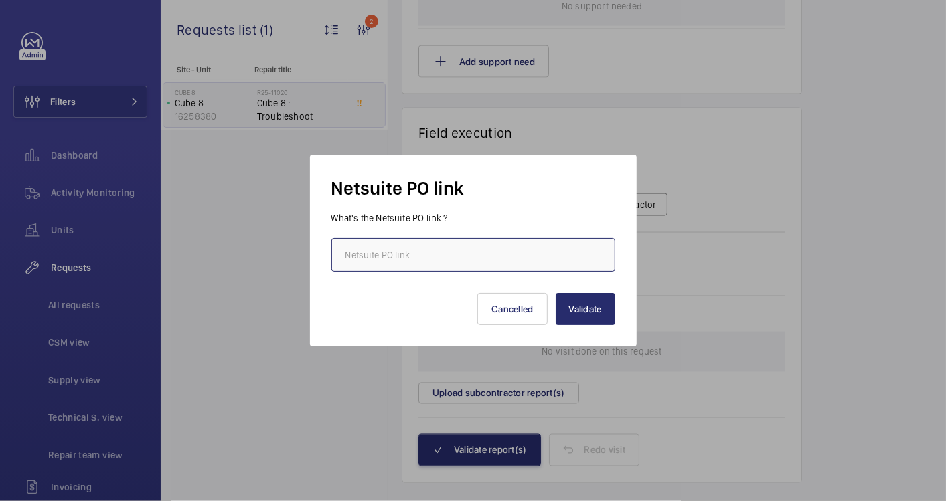
click at [433, 240] on input "text" at bounding box center [473, 254] width 284 height 33
paste input "[URL][DOMAIN_NAME][DOMAIN_NAME]"
type input "[URL][DOMAIN_NAME][DOMAIN_NAME]"
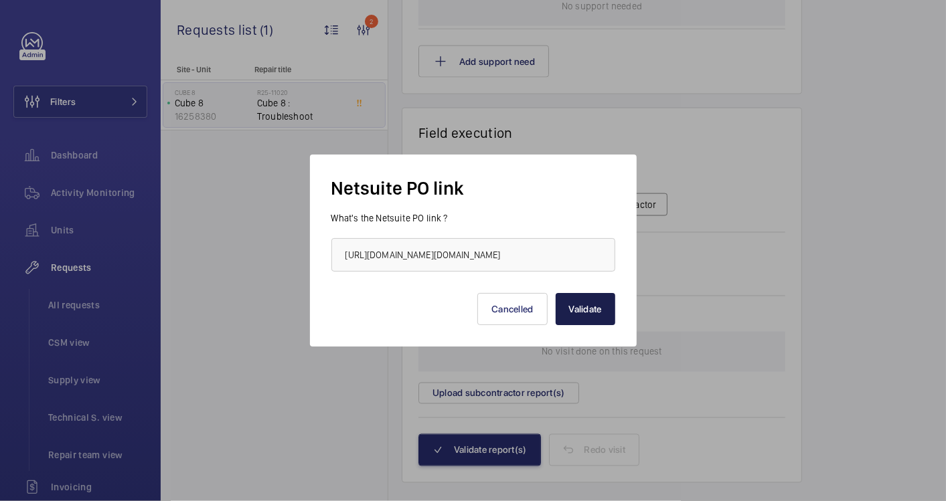
scroll to position [0, 0]
click at [582, 297] on button "Validate" at bounding box center [586, 309] width 60 height 32
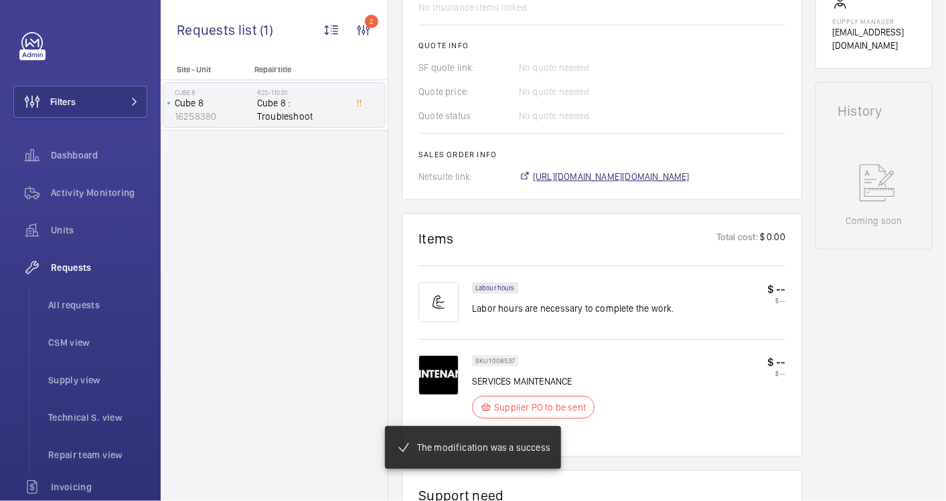
click at [661, 170] on span "[URL][DOMAIN_NAME][DOMAIN_NAME]" at bounding box center [611, 176] width 157 height 13
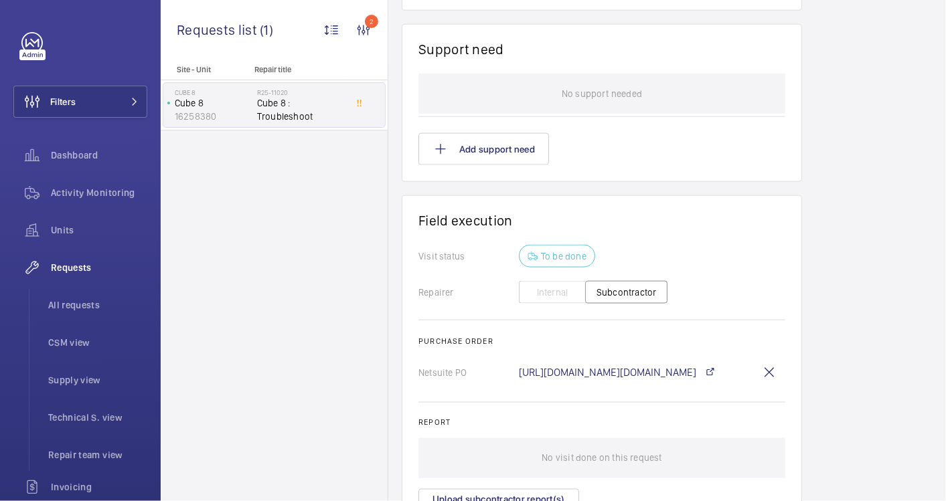
scroll to position [1123, 0]
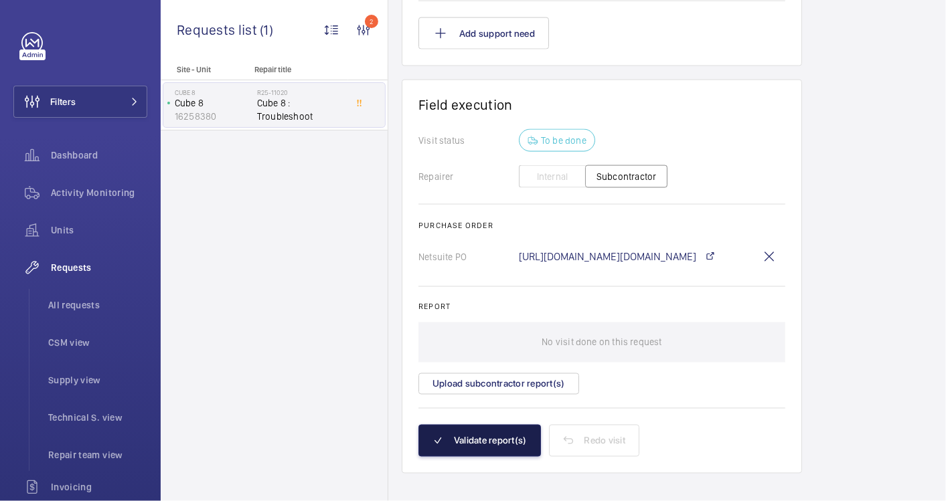
click at [490, 430] on button "Validate report(s)" at bounding box center [479, 441] width 123 height 32
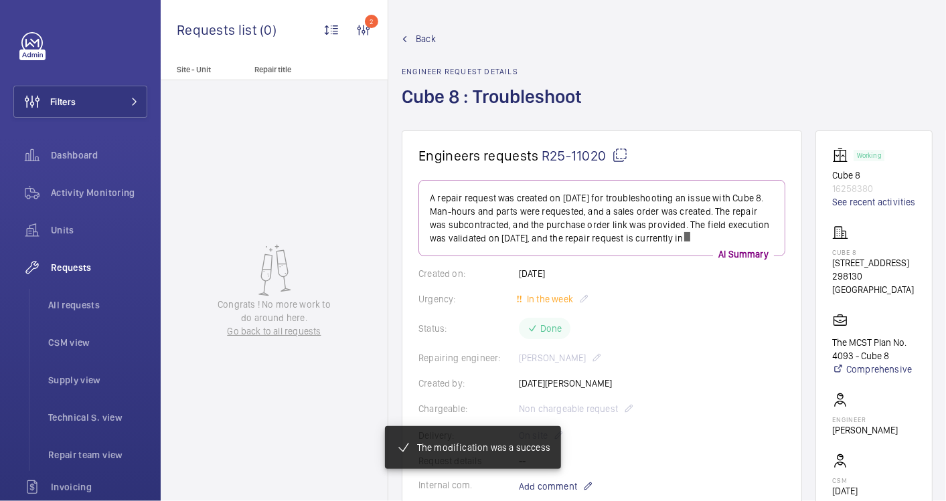
click at [408, 40] on link "Back" at bounding box center [496, 38] width 188 height 13
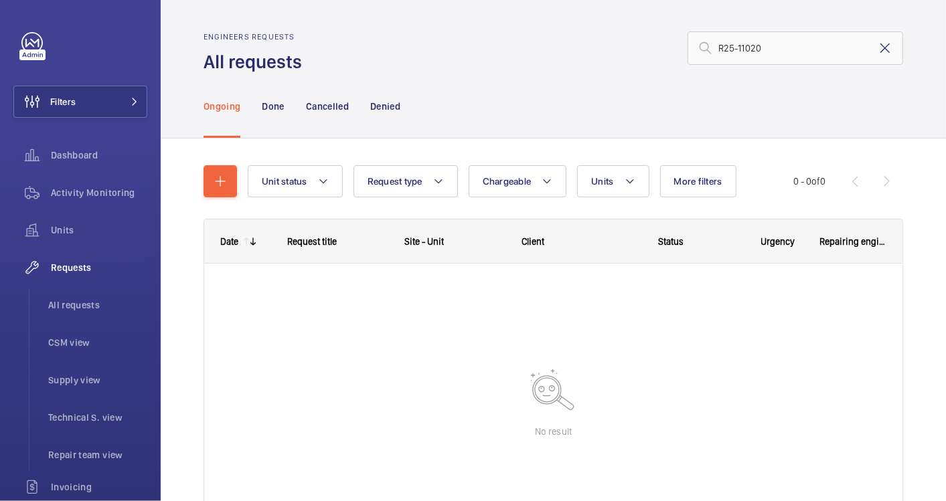
click at [878, 48] on mat-icon at bounding box center [885, 48] width 16 height 16
